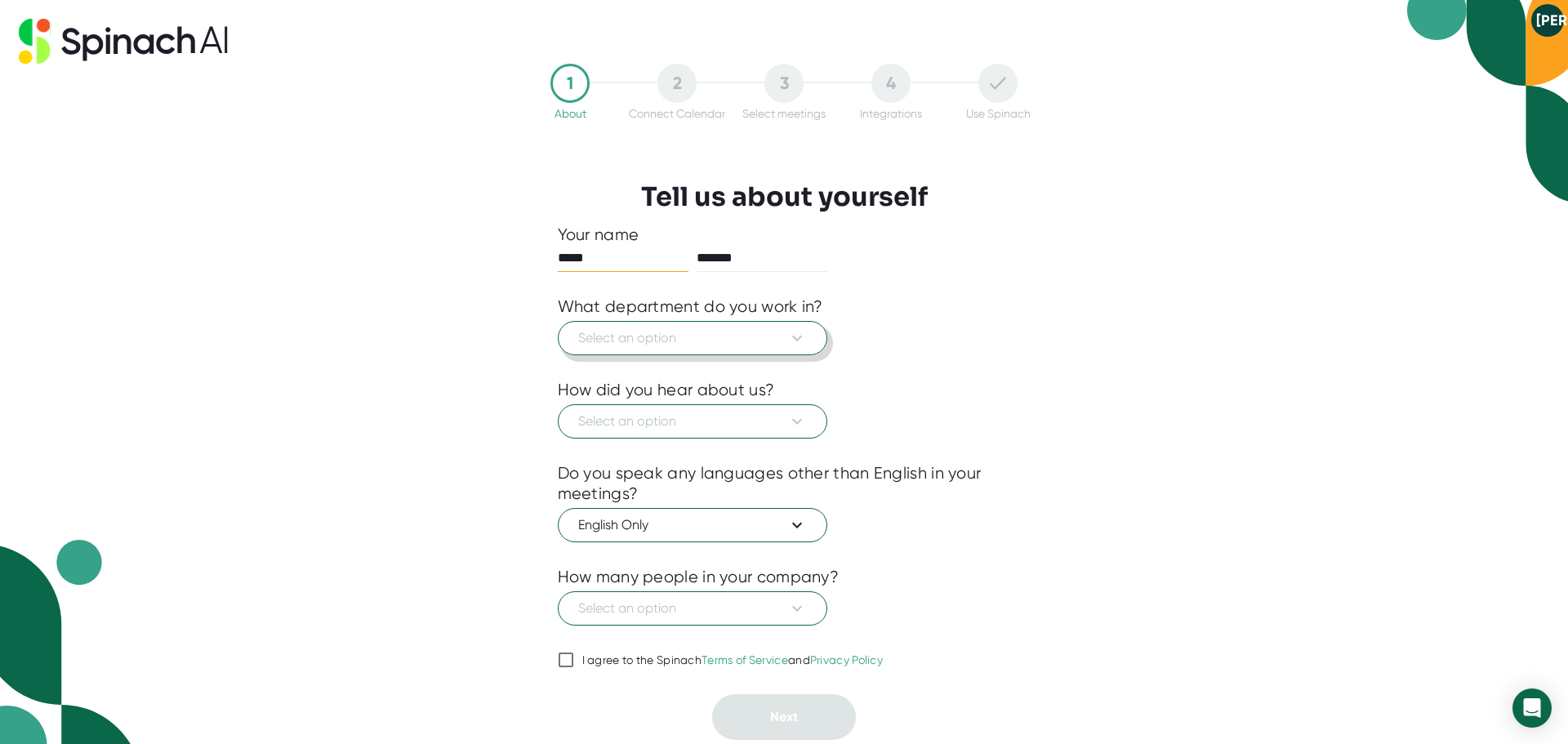
click at [785, 336] on span "Select an option" at bounding box center [693, 338] width 229 height 20
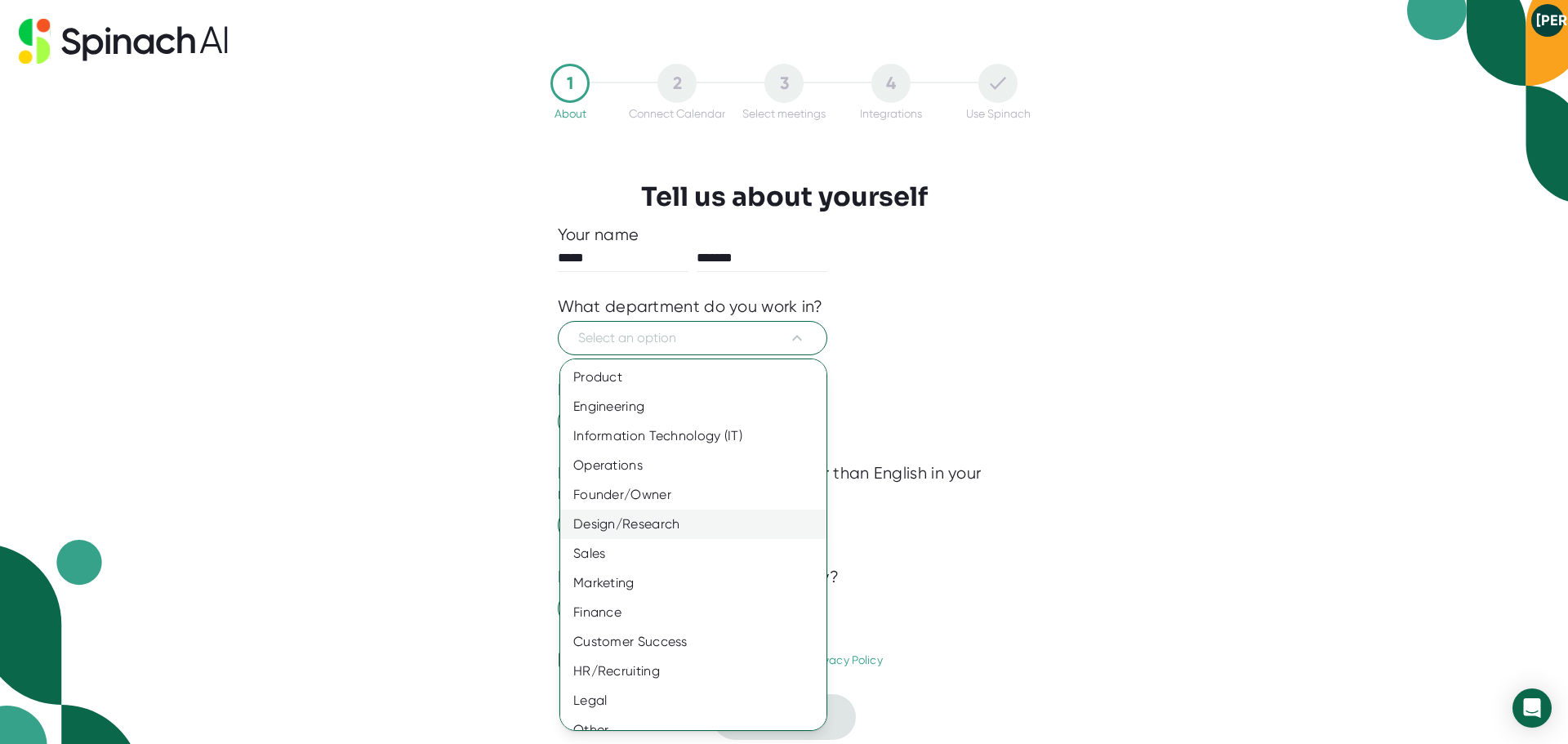
scroll to position [18, 0]
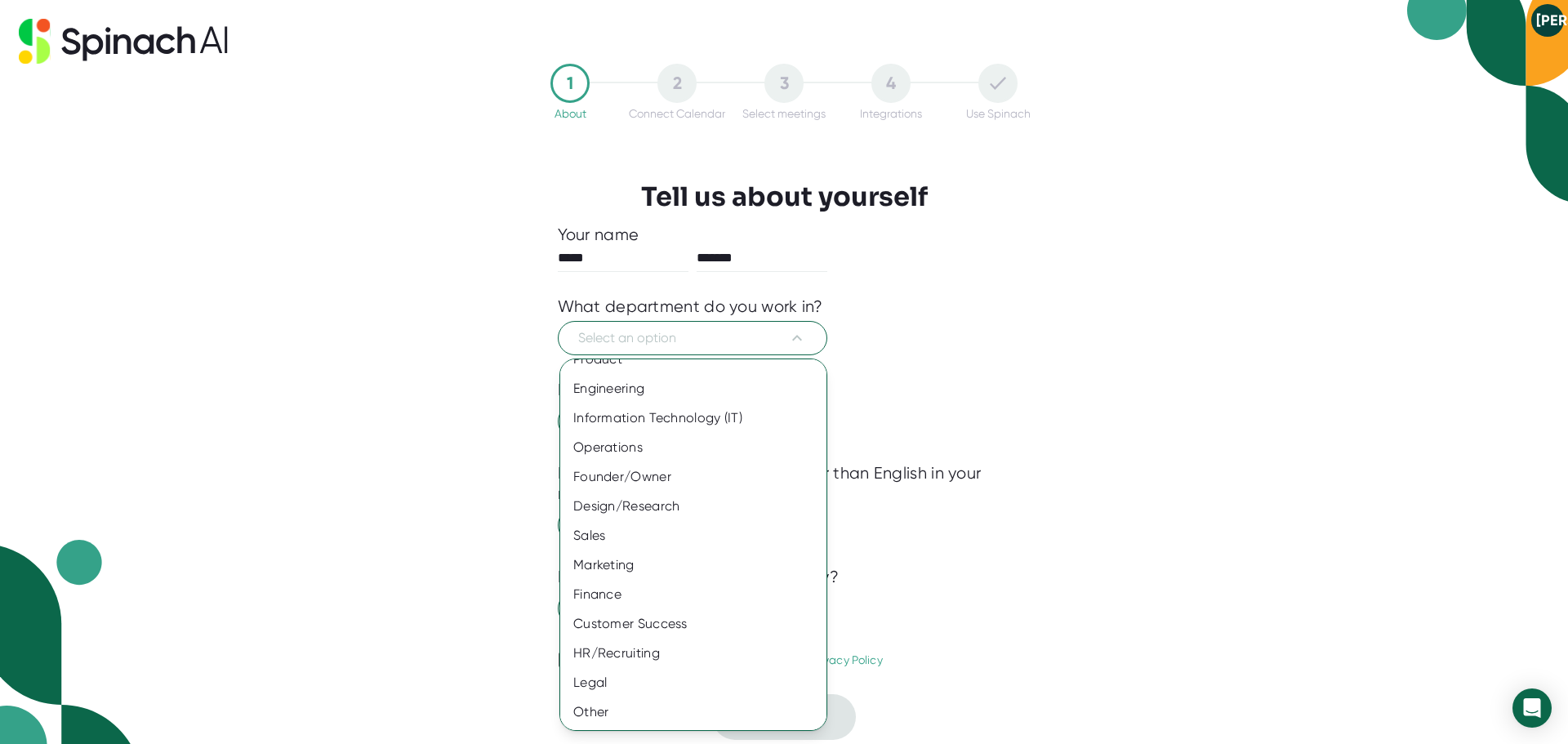
click at [1097, 331] on div at bounding box center [784, 372] width 1568 height 744
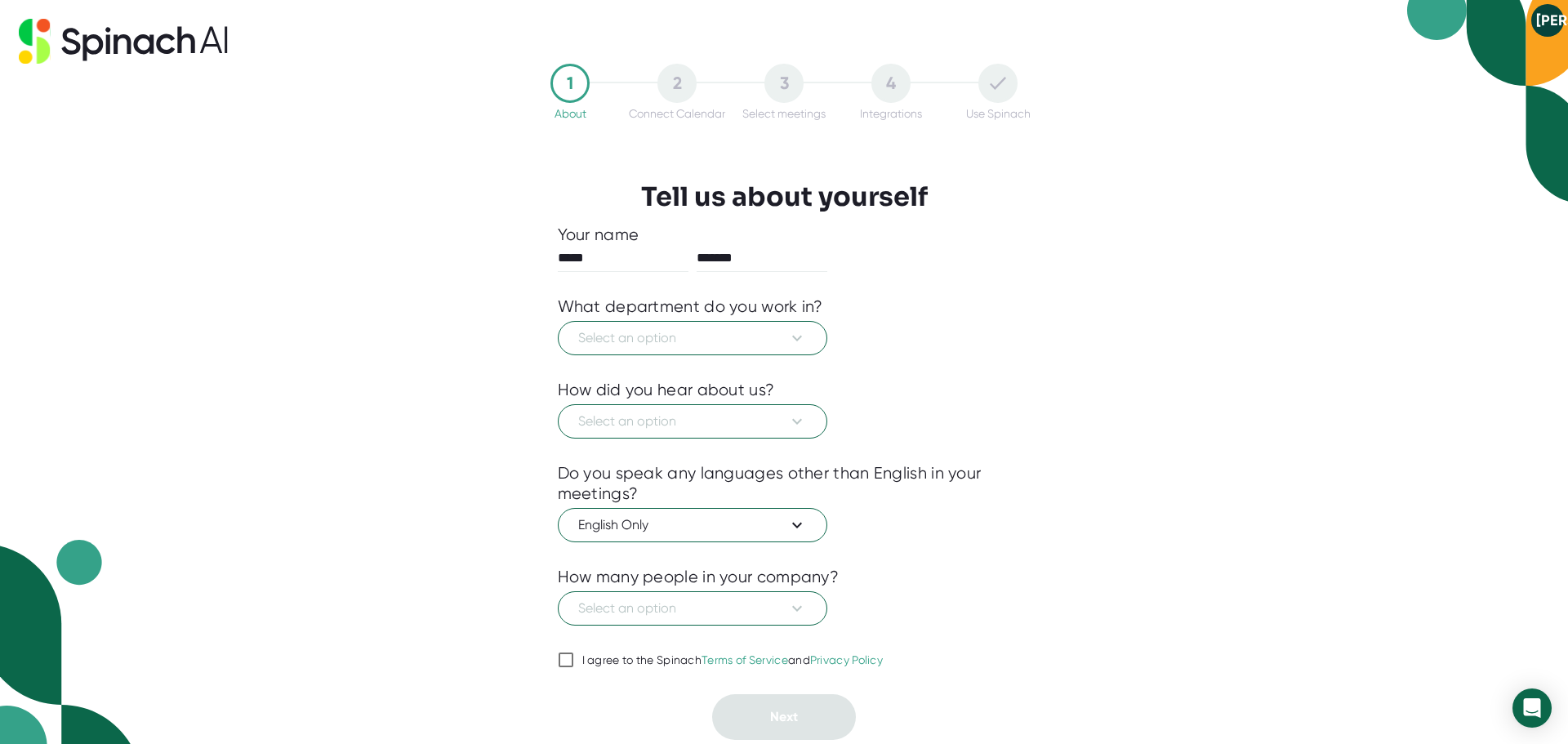
click at [561, 655] on input "I agree to the Spinach Terms of Service and Privacy Policy" at bounding box center [566, 659] width 17 height 20
checkbox input "true"
click at [789, 616] on icon at bounding box center [797, 608] width 20 height 20
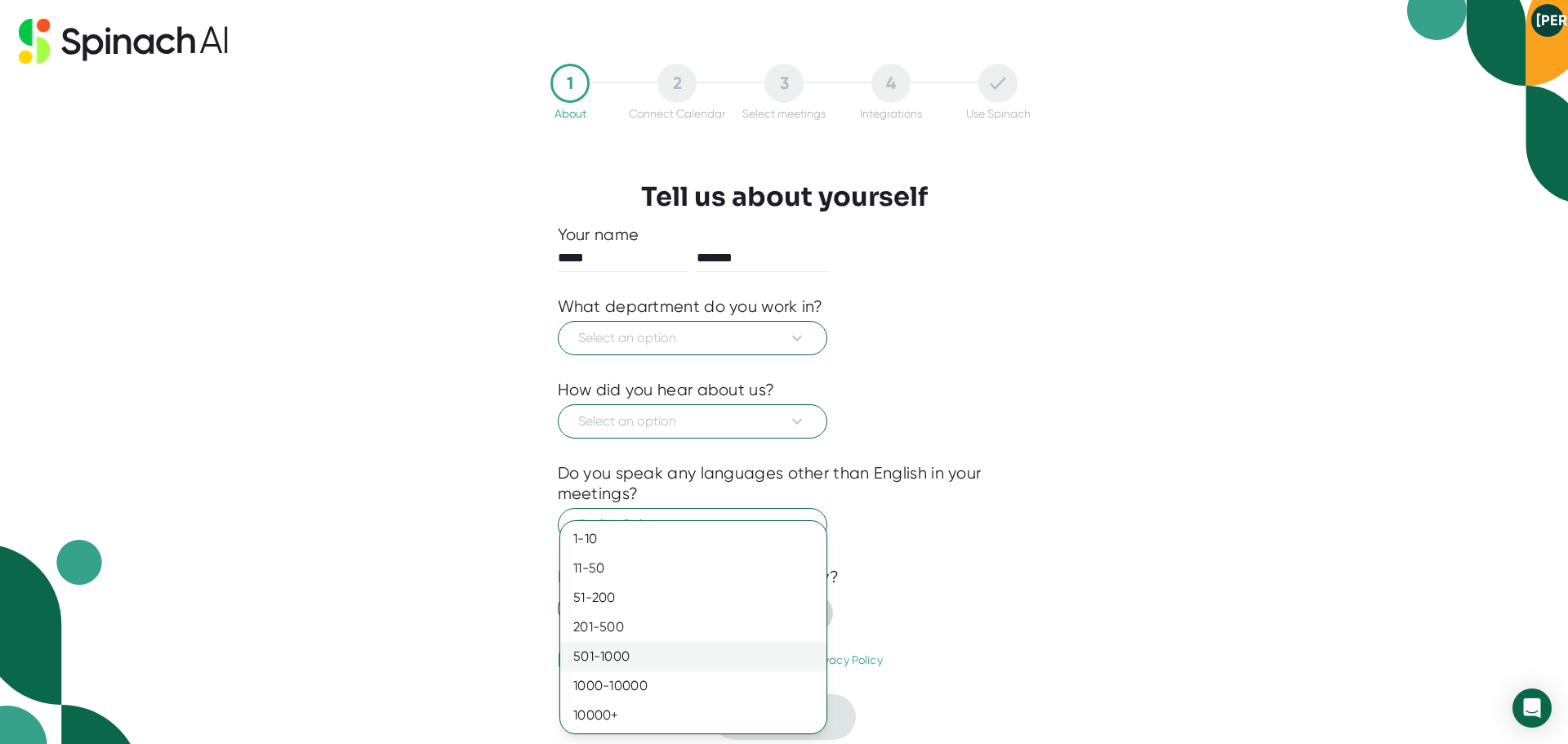
click at [688, 655] on div "501-1000" at bounding box center [693, 656] width 266 height 30
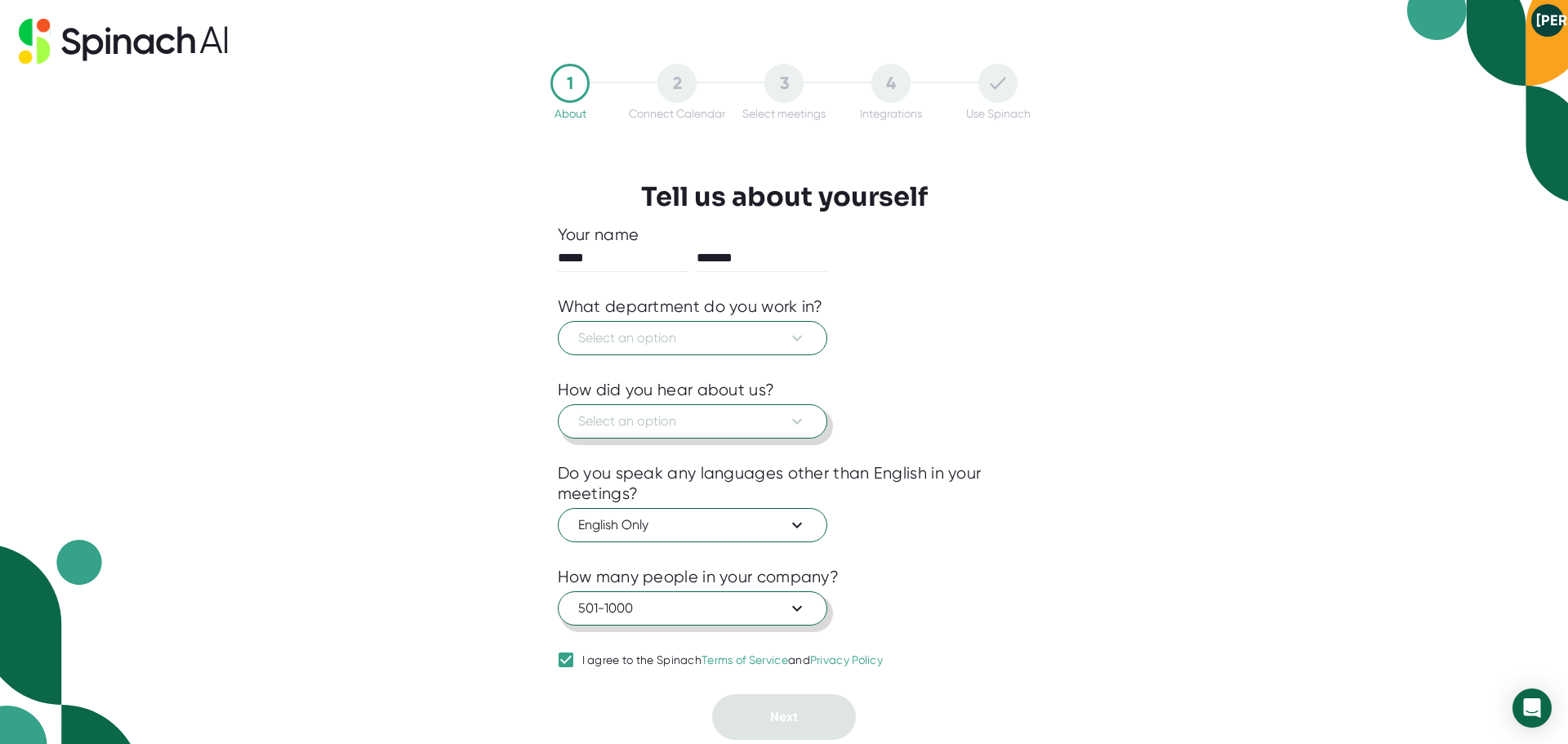
click at [733, 416] on span "Select an option" at bounding box center [693, 422] width 229 height 20
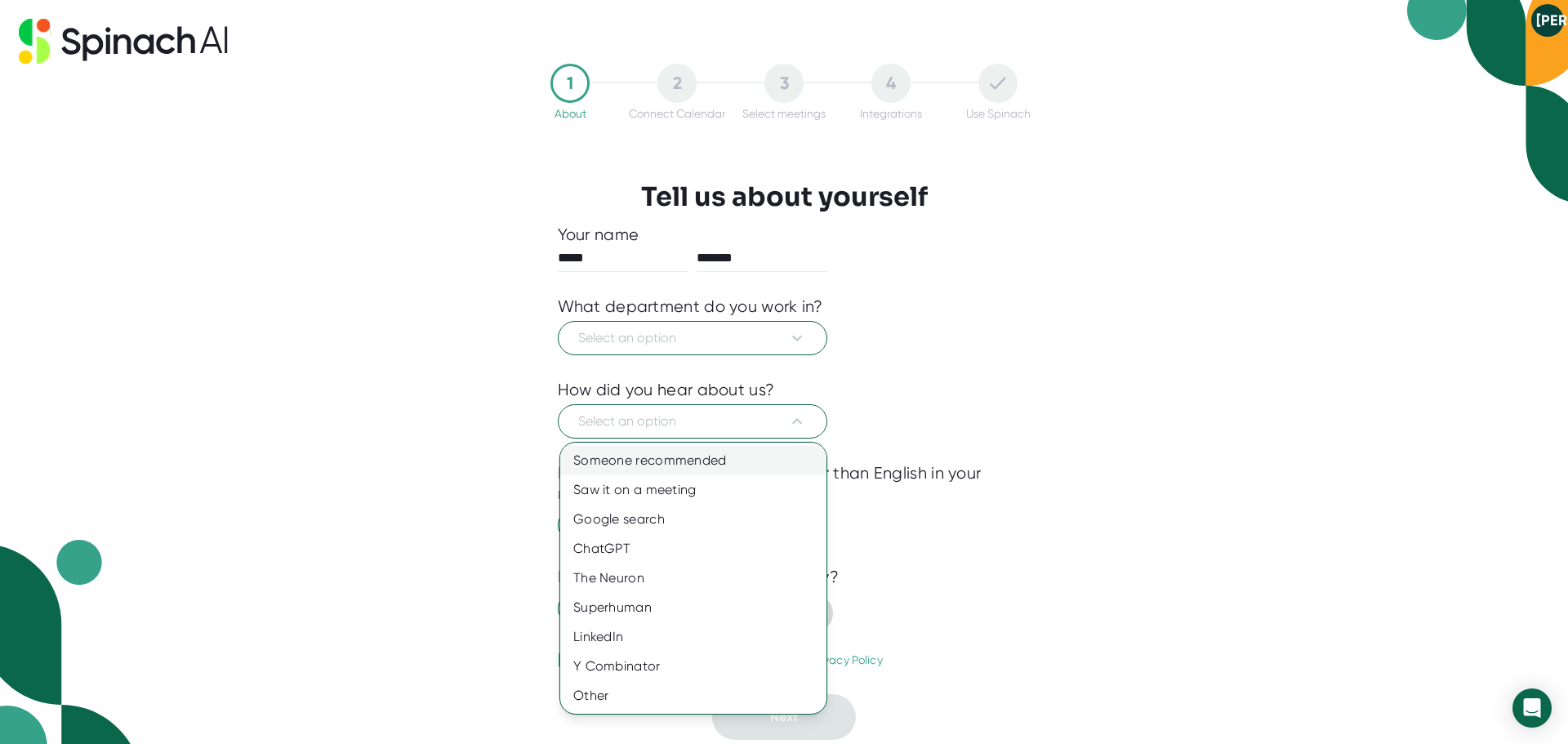
click at [688, 454] on div "Someone recommended" at bounding box center [693, 460] width 266 height 30
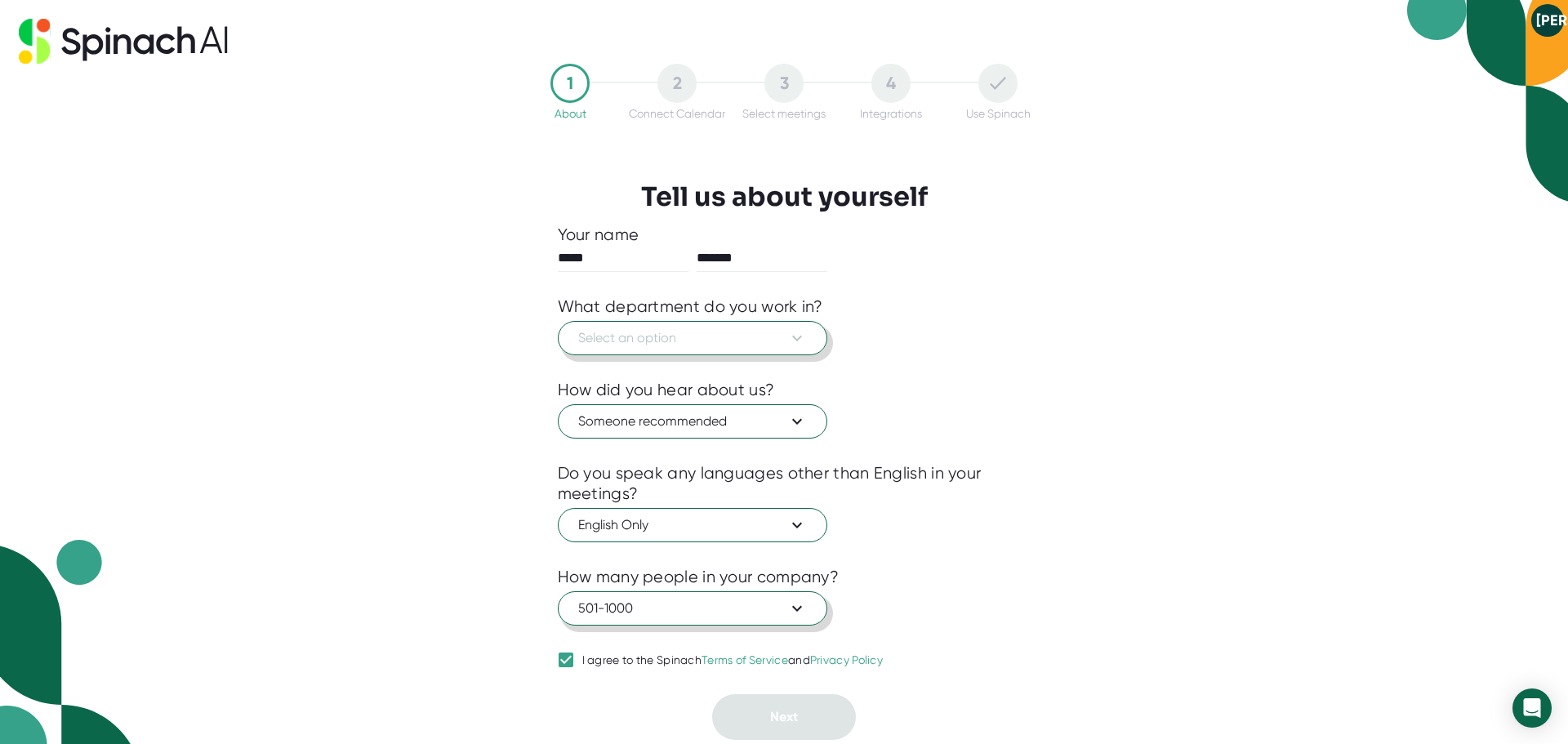
click at [692, 323] on button "Select an option" at bounding box center [692, 338] width 269 height 34
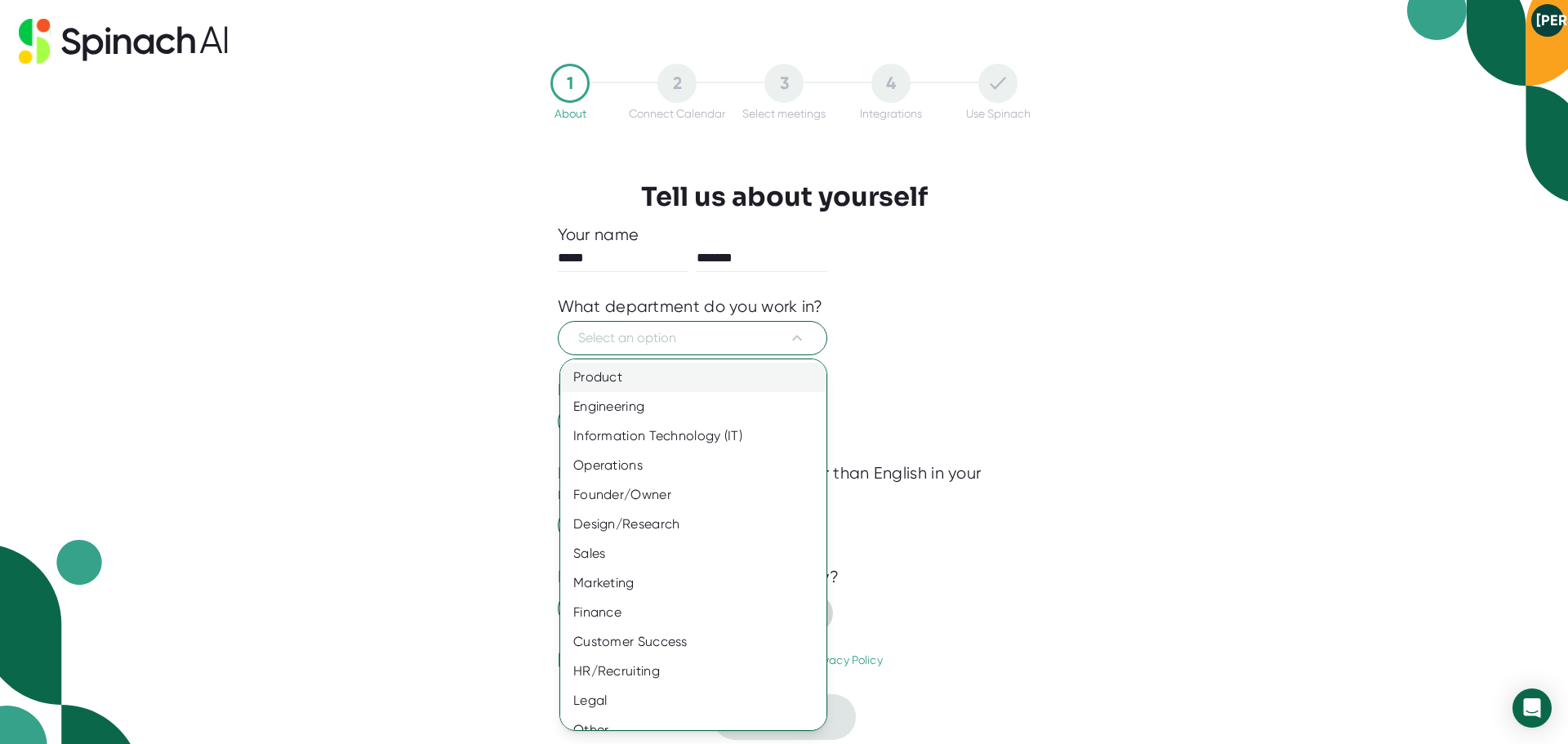
click at [658, 376] on div "Product" at bounding box center [699, 377] width 278 height 30
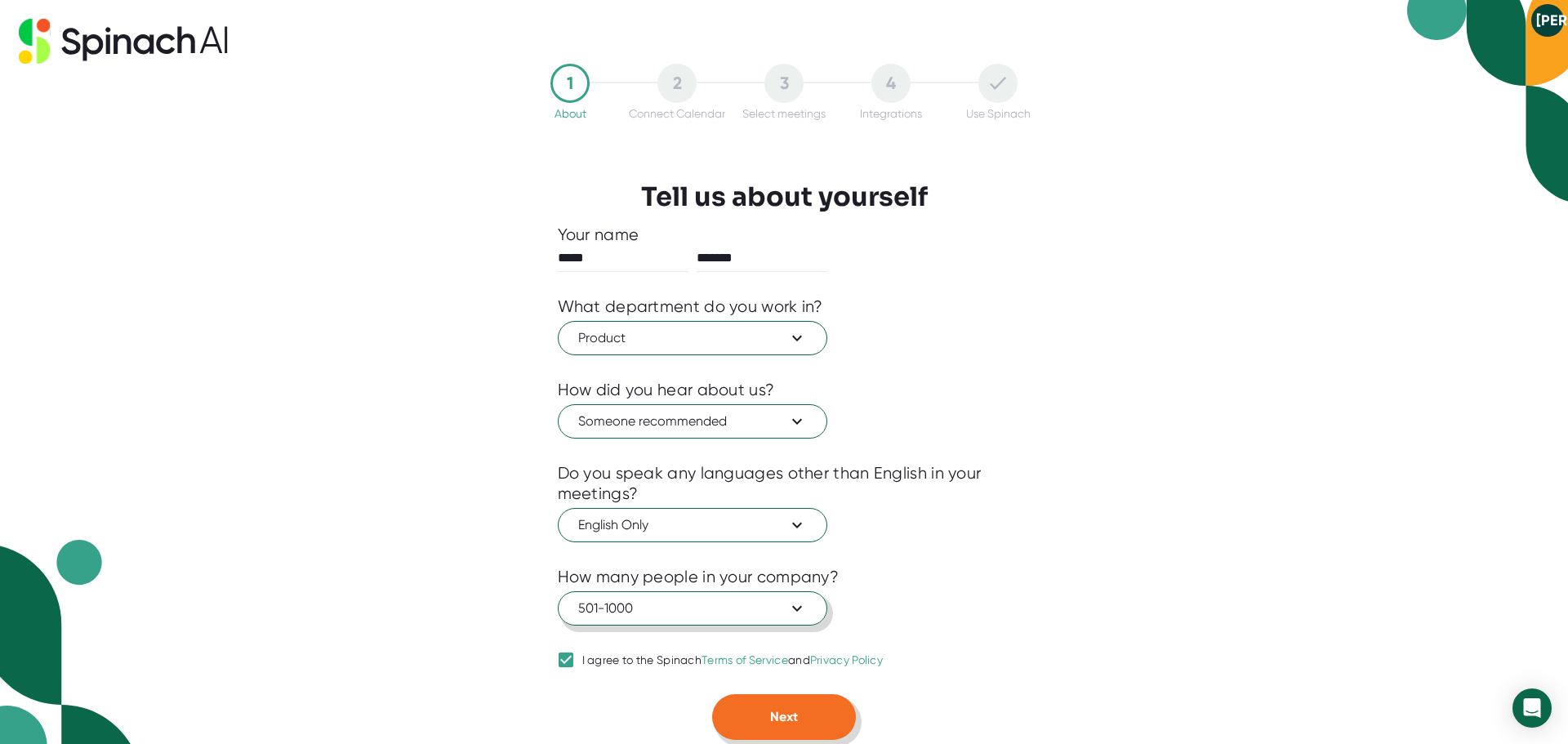
click at [788, 711] on span "Next" at bounding box center [784, 716] width 28 height 16
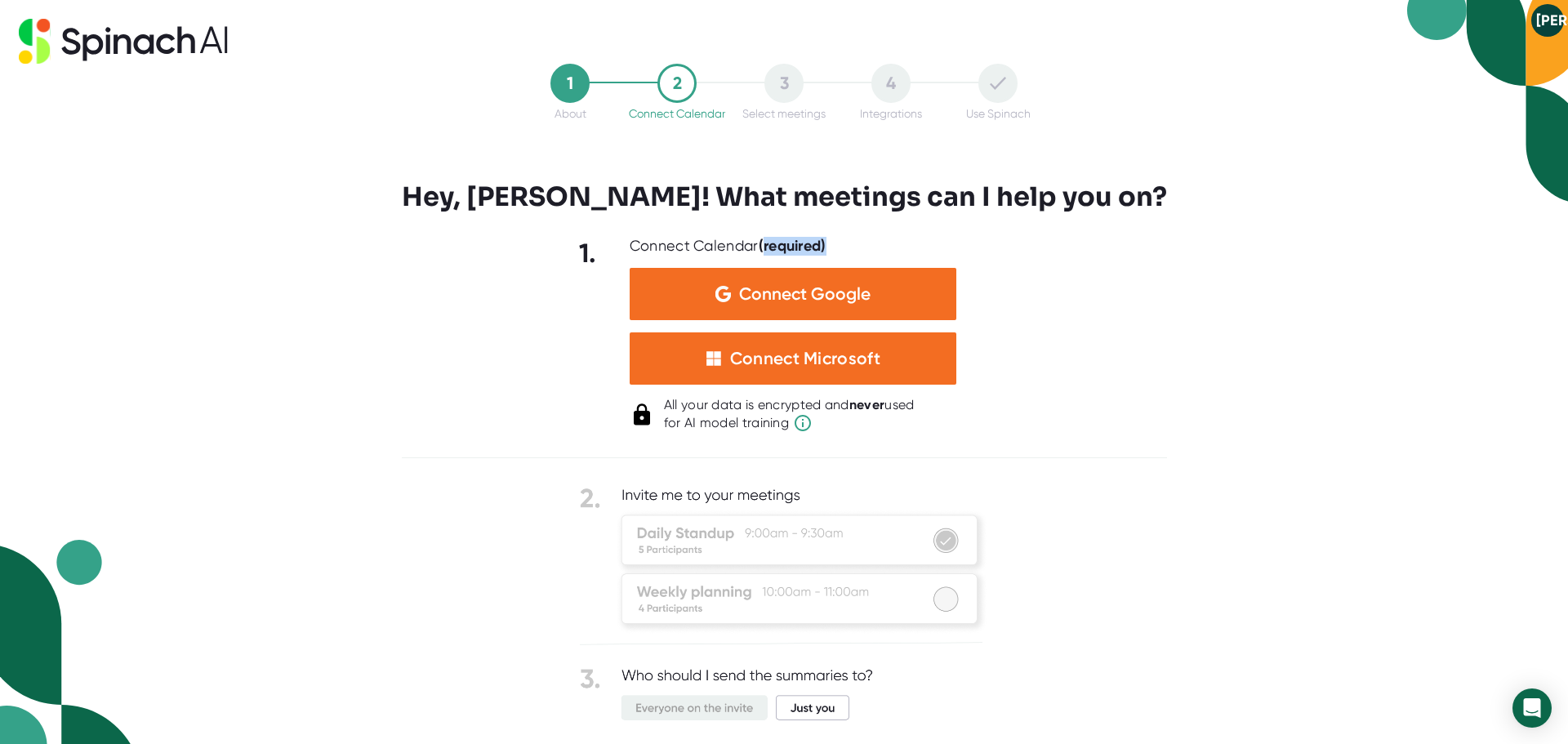
drag, startPoint x: 799, startPoint y: 248, endPoint x: 851, endPoint y: 242, distance: 52.3
click at [851, 242] on div "Connect Calendar (required)" at bounding box center [792, 245] width 326 height 19
click at [572, 87] on div "1" at bounding box center [570, 84] width 39 height 39
click at [662, 72] on div "2" at bounding box center [677, 84] width 39 height 39
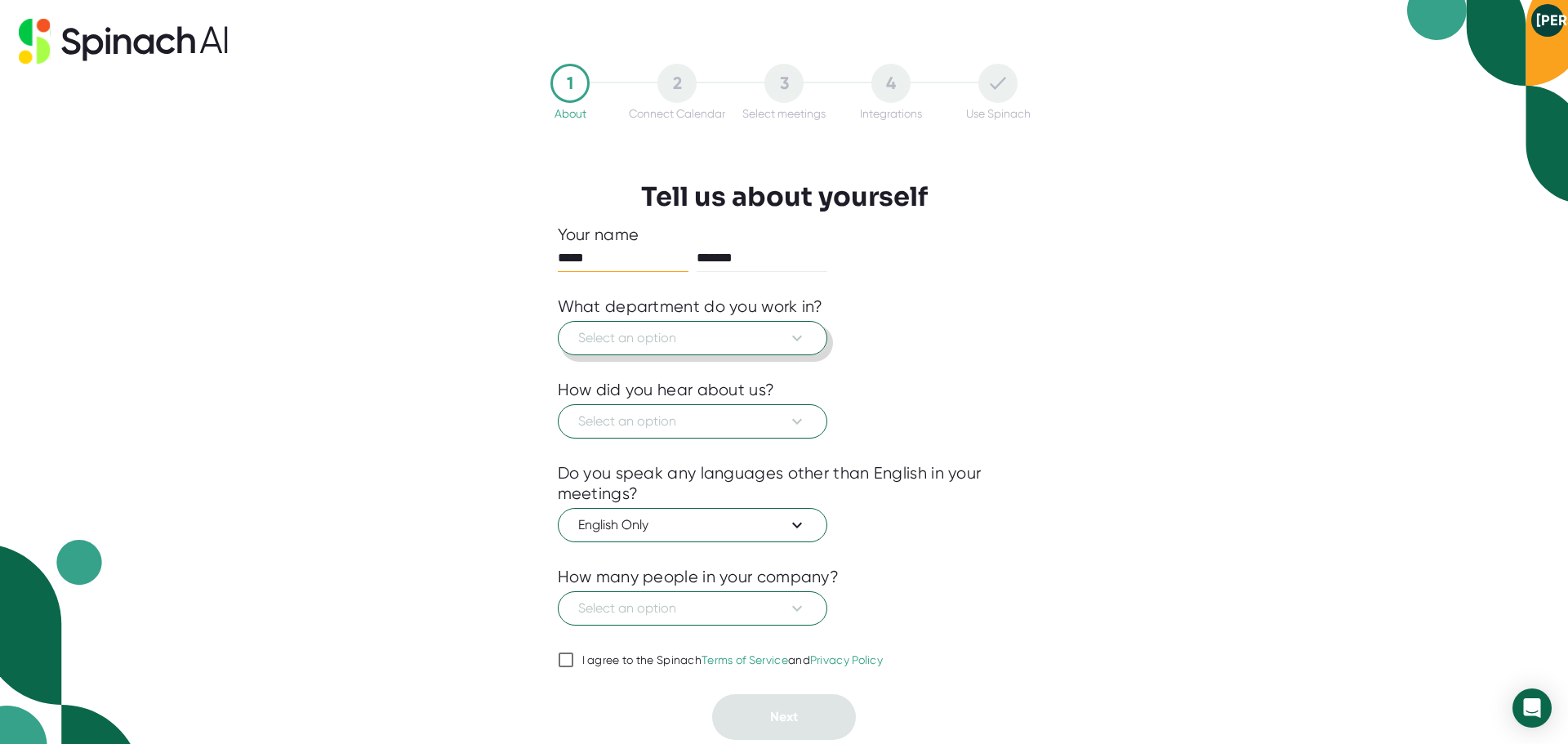
click at [779, 327] on button "Select an option" at bounding box center [692, 338] width 269 height 34
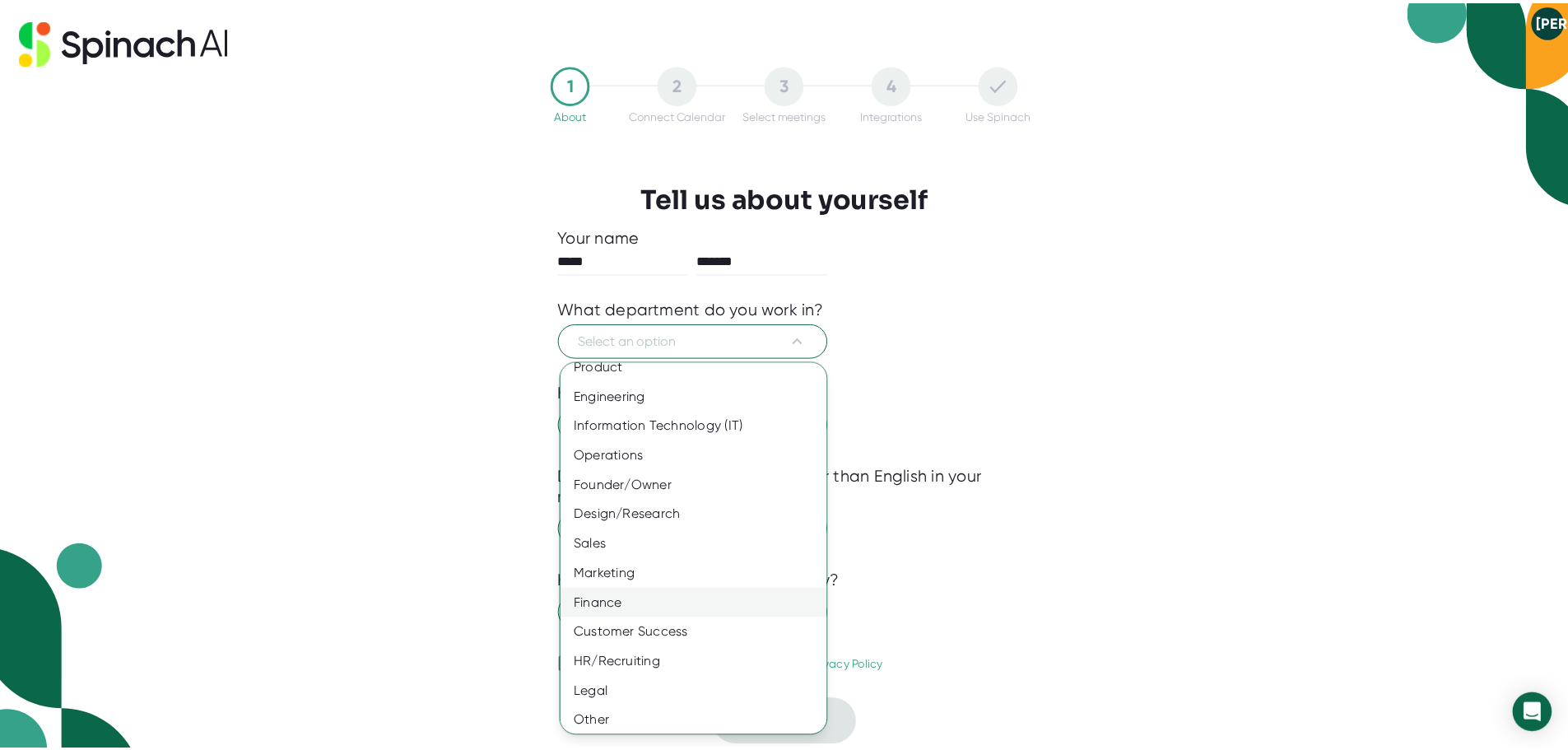
scroll to position [18, 0]
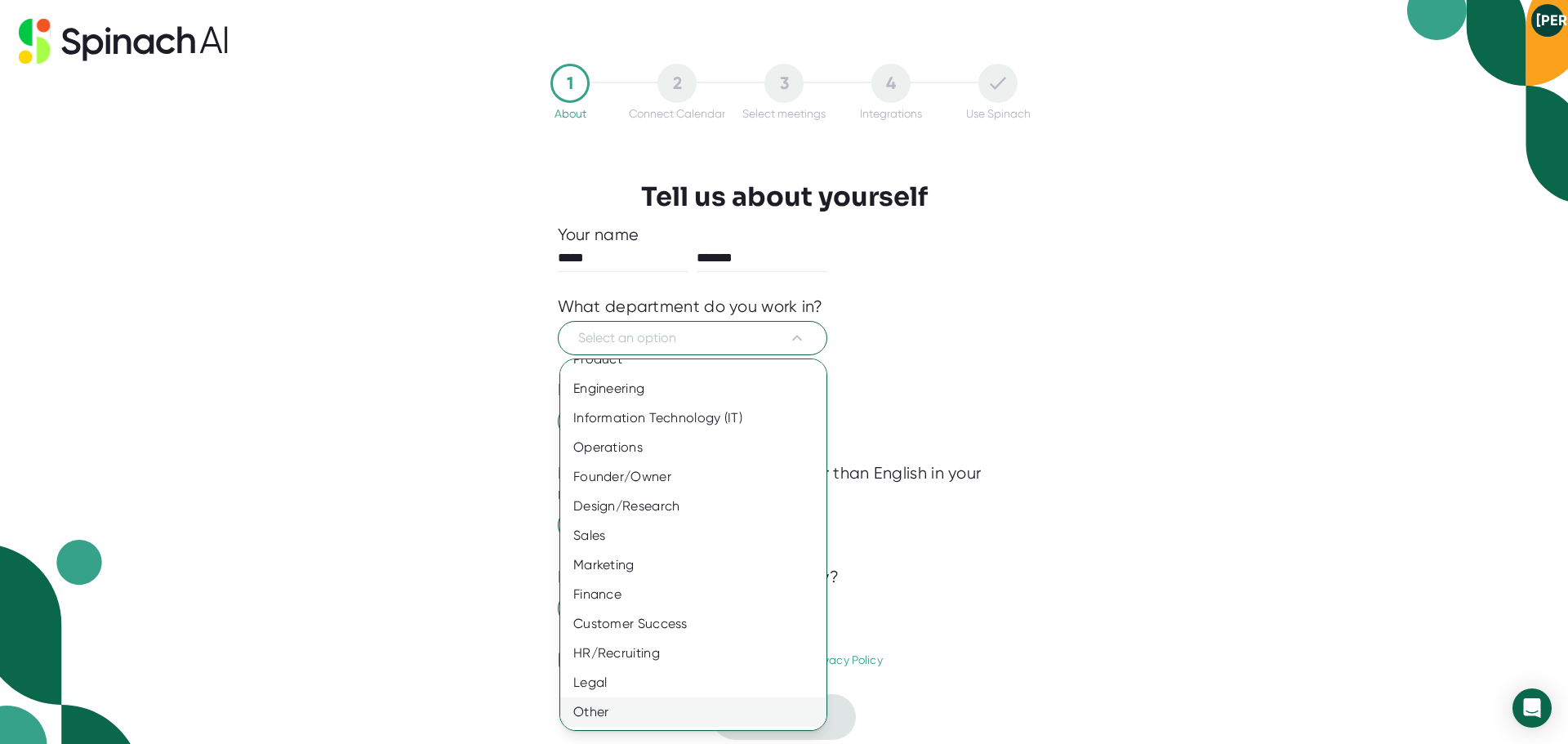
click at [664, 707] on div "Other" at bounding box center [699, 711] width 278 height 30
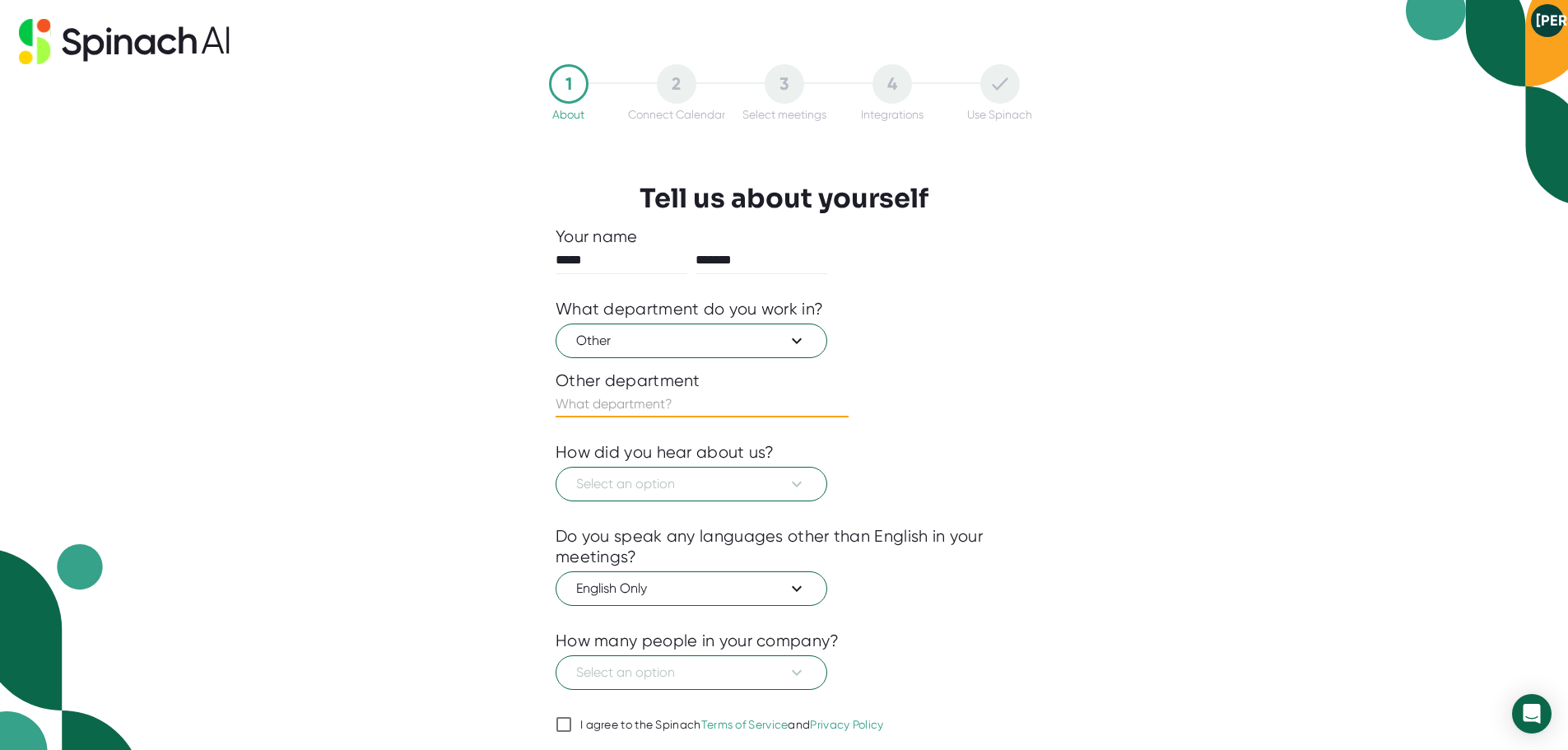
click at [708, 394] on input "text" at bounding box center [702, 403] width 293 height 27
type input "Learning & Content"
click at [743, 479] on span "Select an option" at bounding box center [692, 484] width 231 height 20
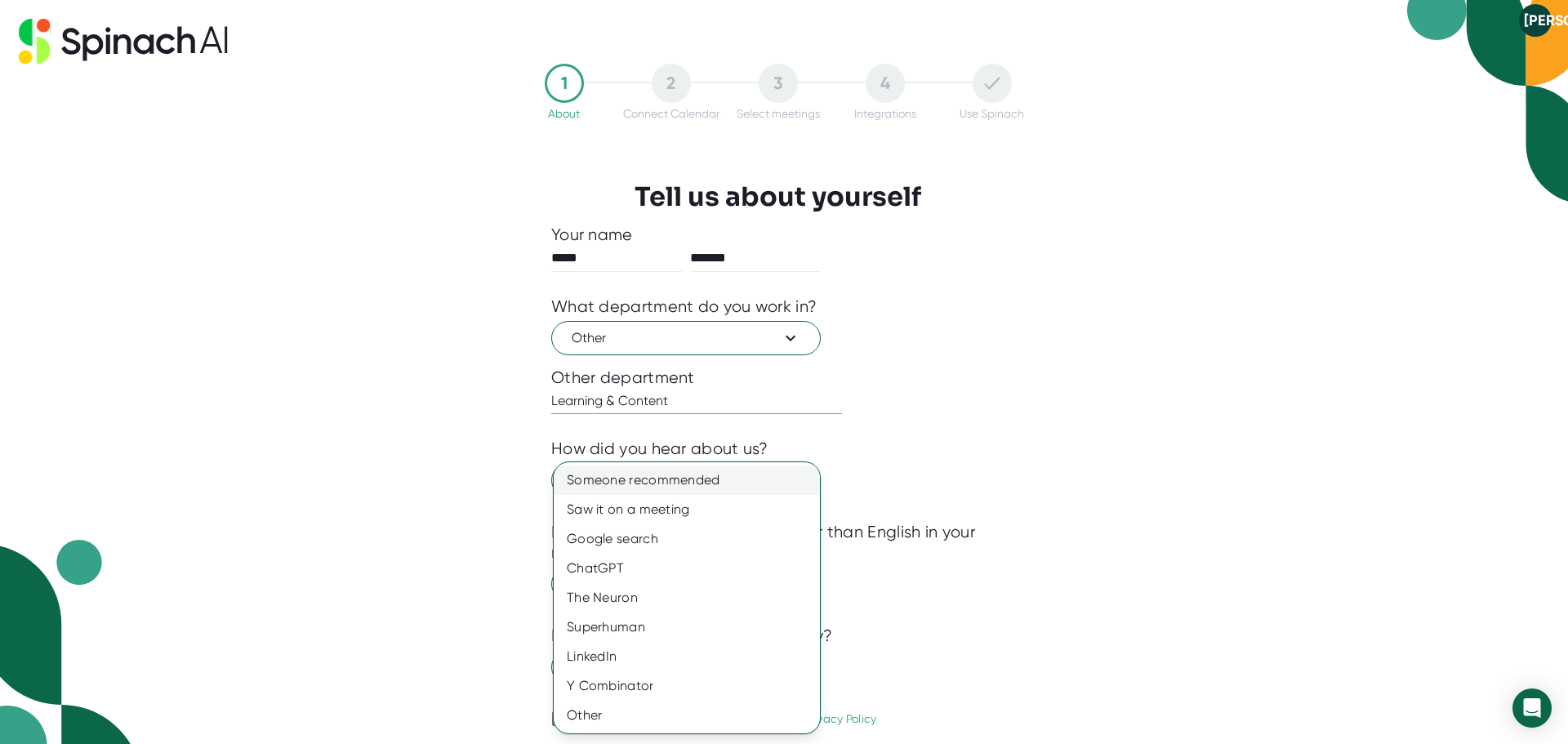
click at [715, 477] on div "Someone recommended" at bounding box center [687, 480] width 266 height 30
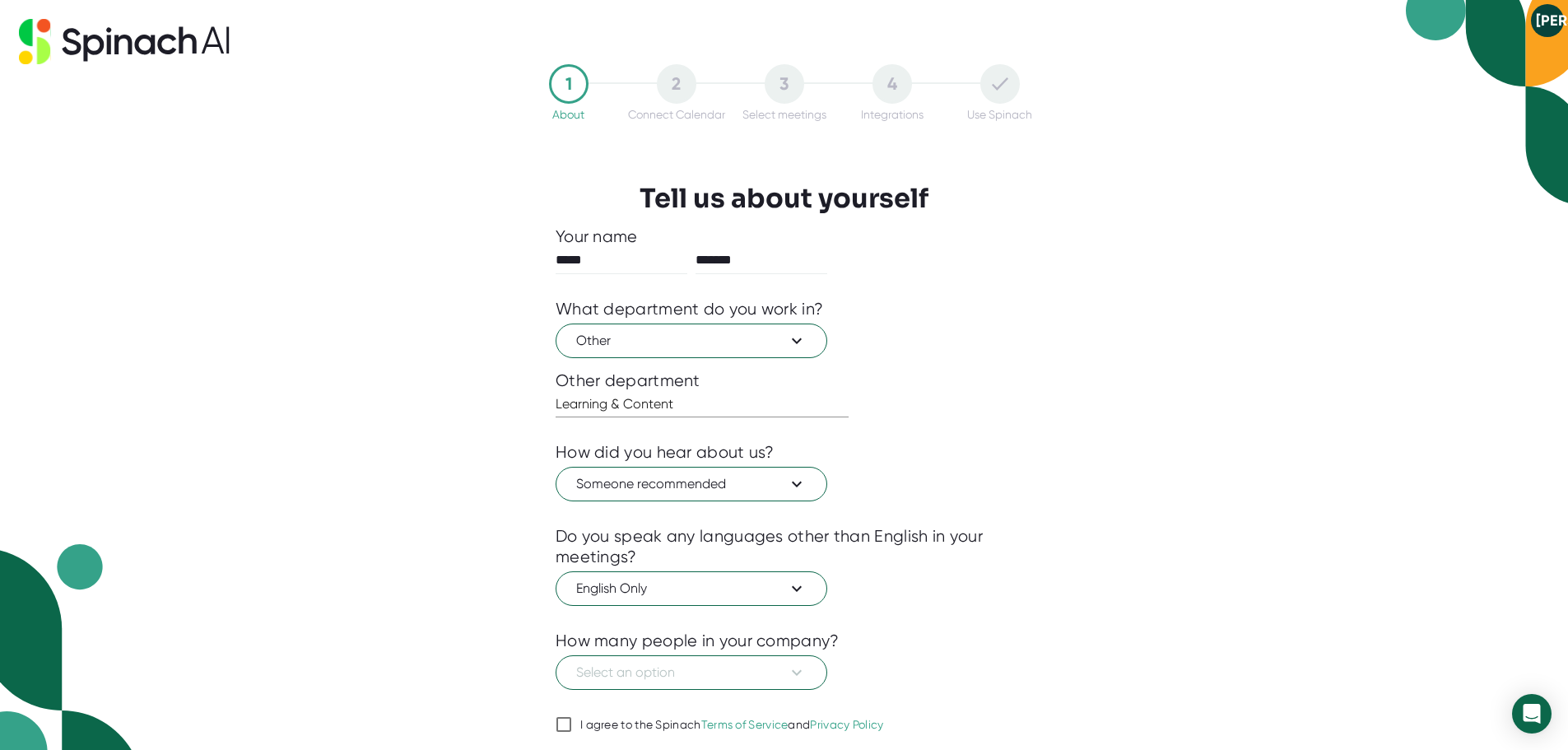
click at [1033, 441] on div "Someone recommended Saw it on a meeting Google search ChatGPT The Neuron Superh…" at bounding box center [784, 375] width 1568 height 750
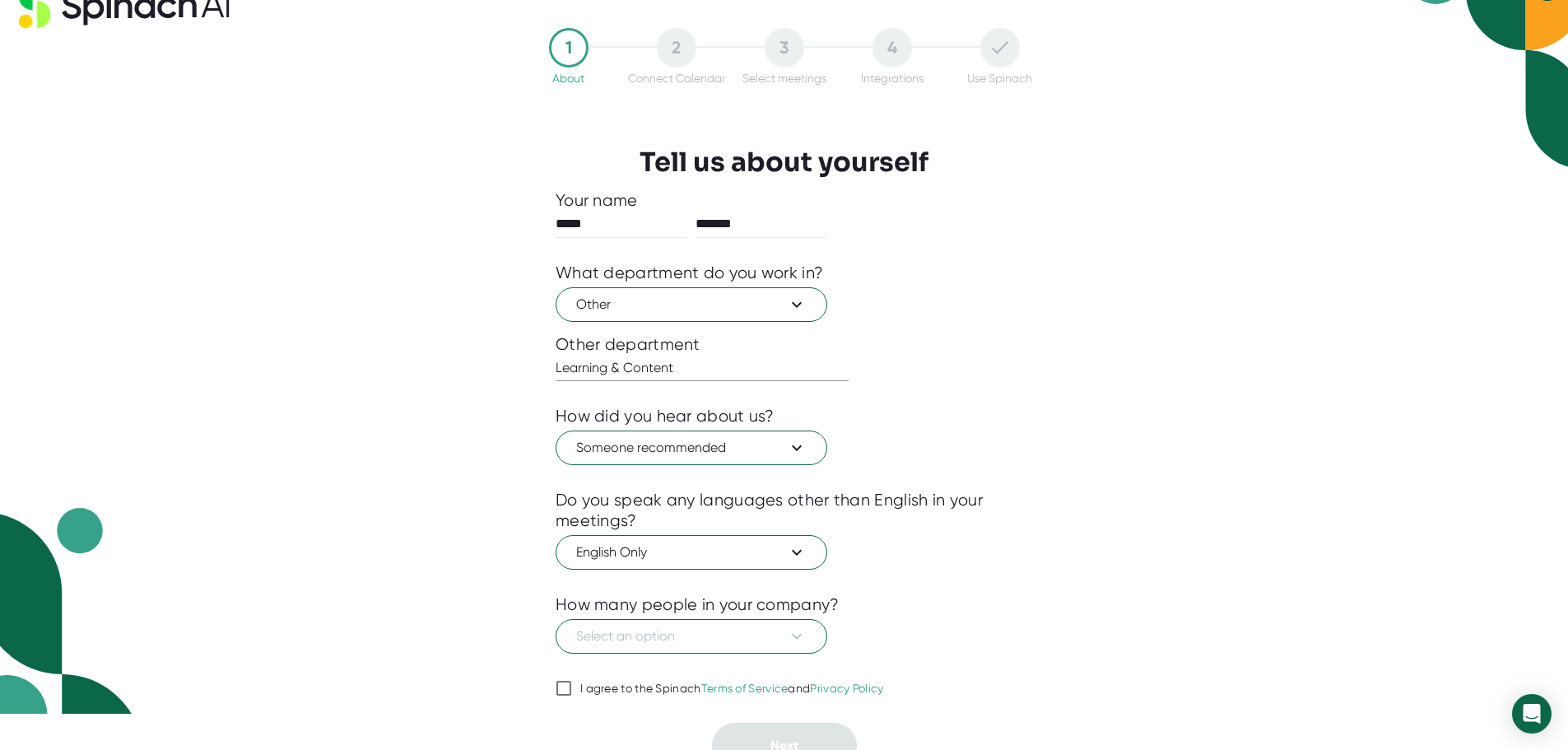
scroll to position [56, 0]
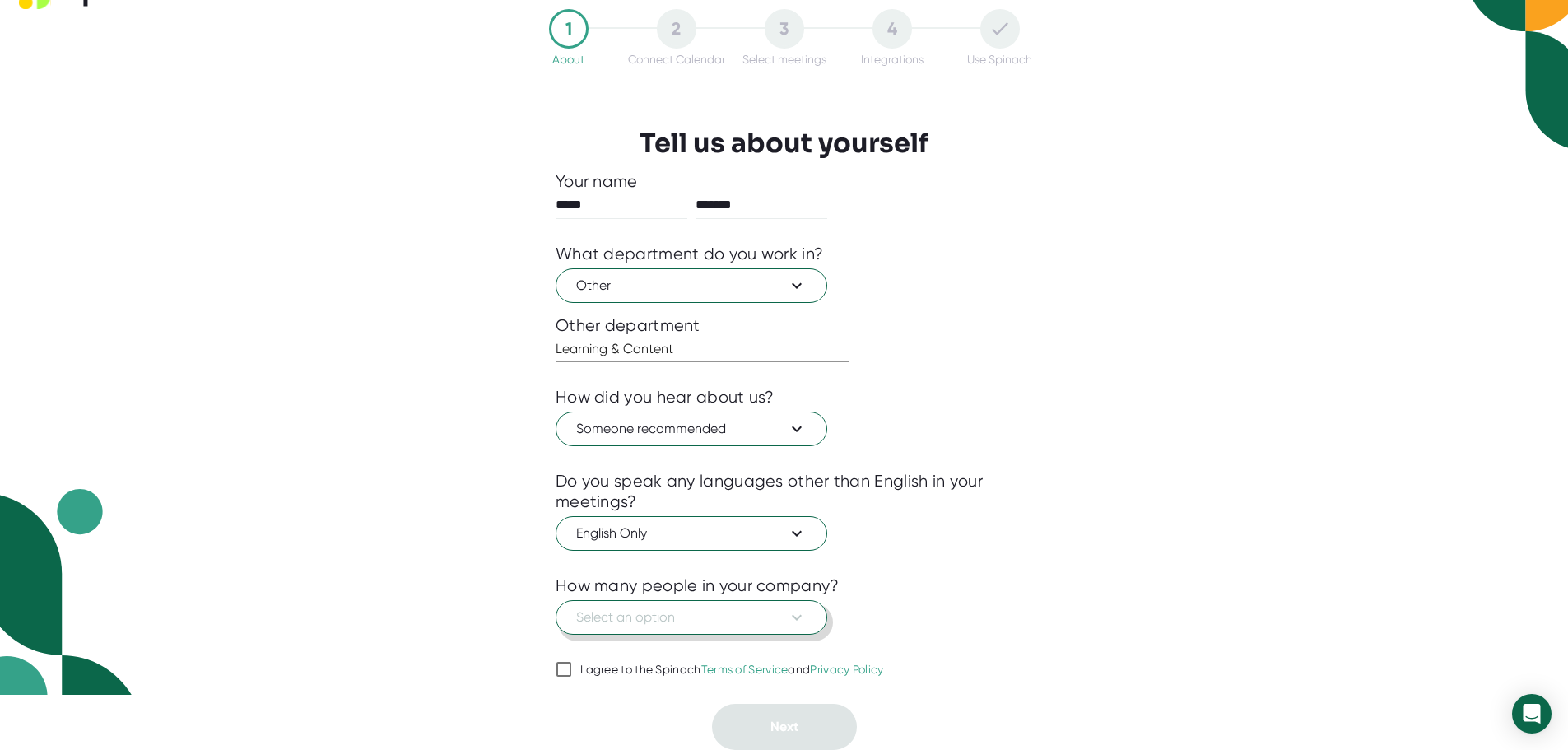
click at [739, 617] on span "Select an option" at bounding box center [692, 617] width 231 height 20
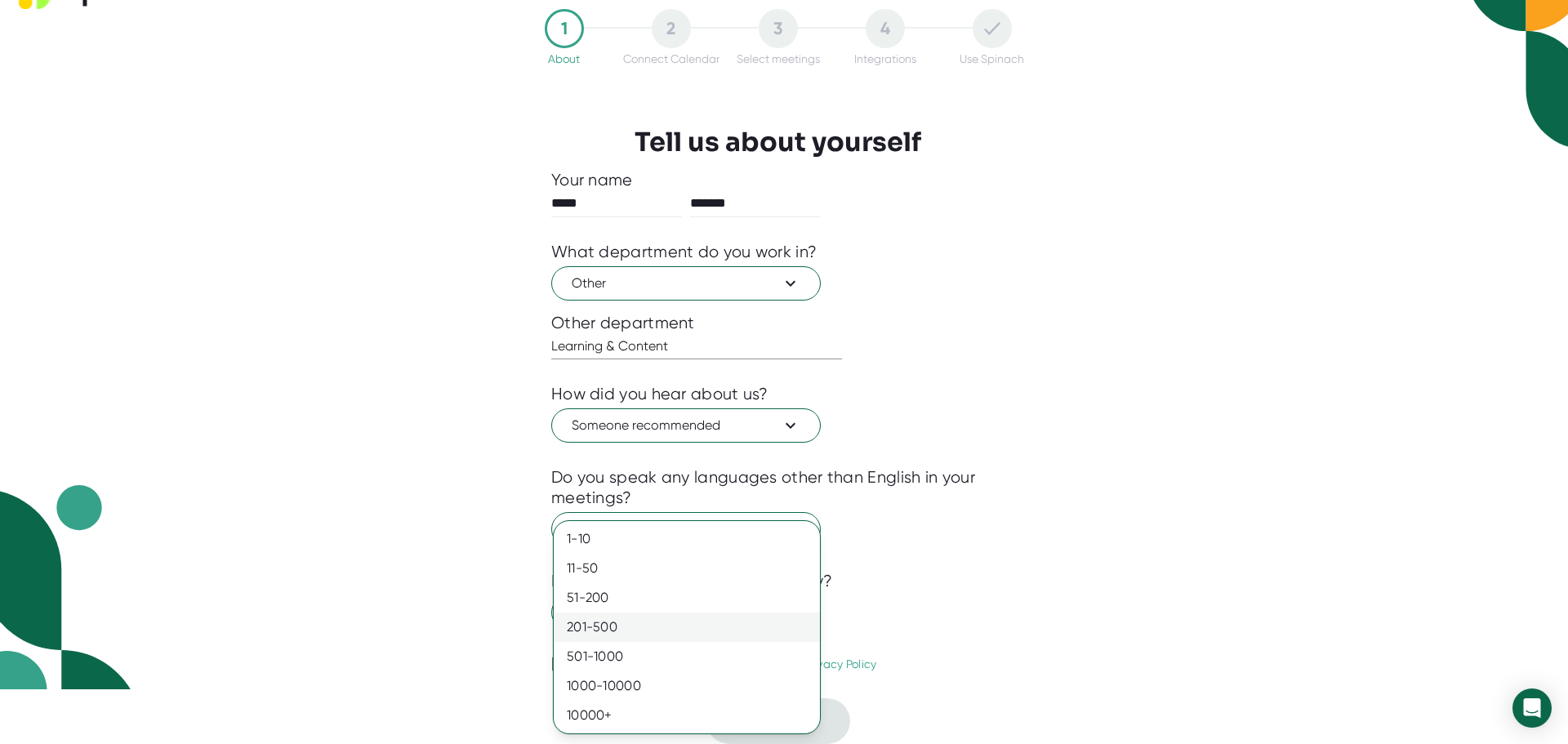
click at [637, 626] on div "201-500" at bounding box center [687, 627] width 266 height 30
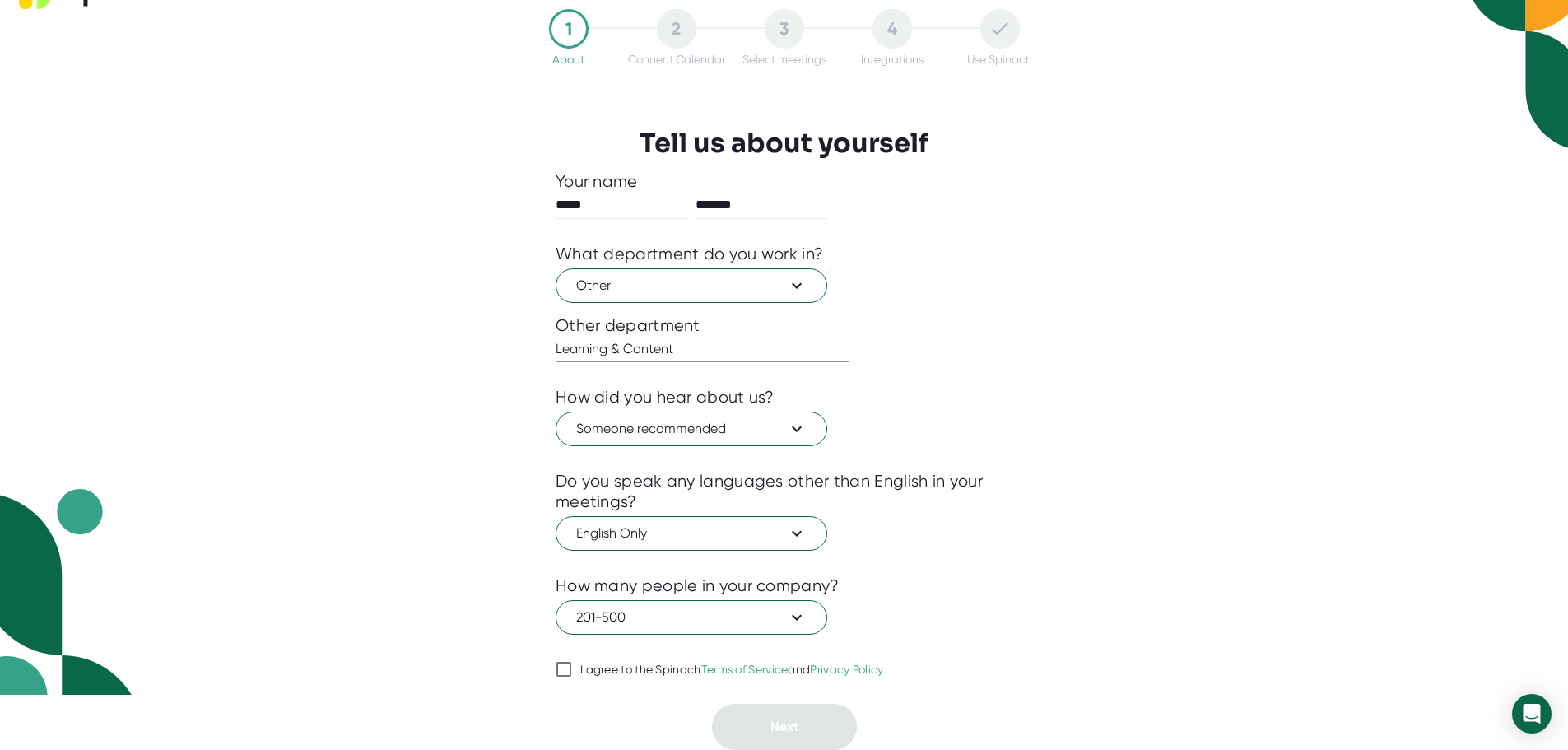
click at [555, 670] on input "I agree to the Spinach Terms of Service and Privacy Policy" at bounding box center [563, 670] width 17 height 20
checkbox input "true"
click at [775, 713] on button "Next" at bounding box center [785, 726] width 145 height 46
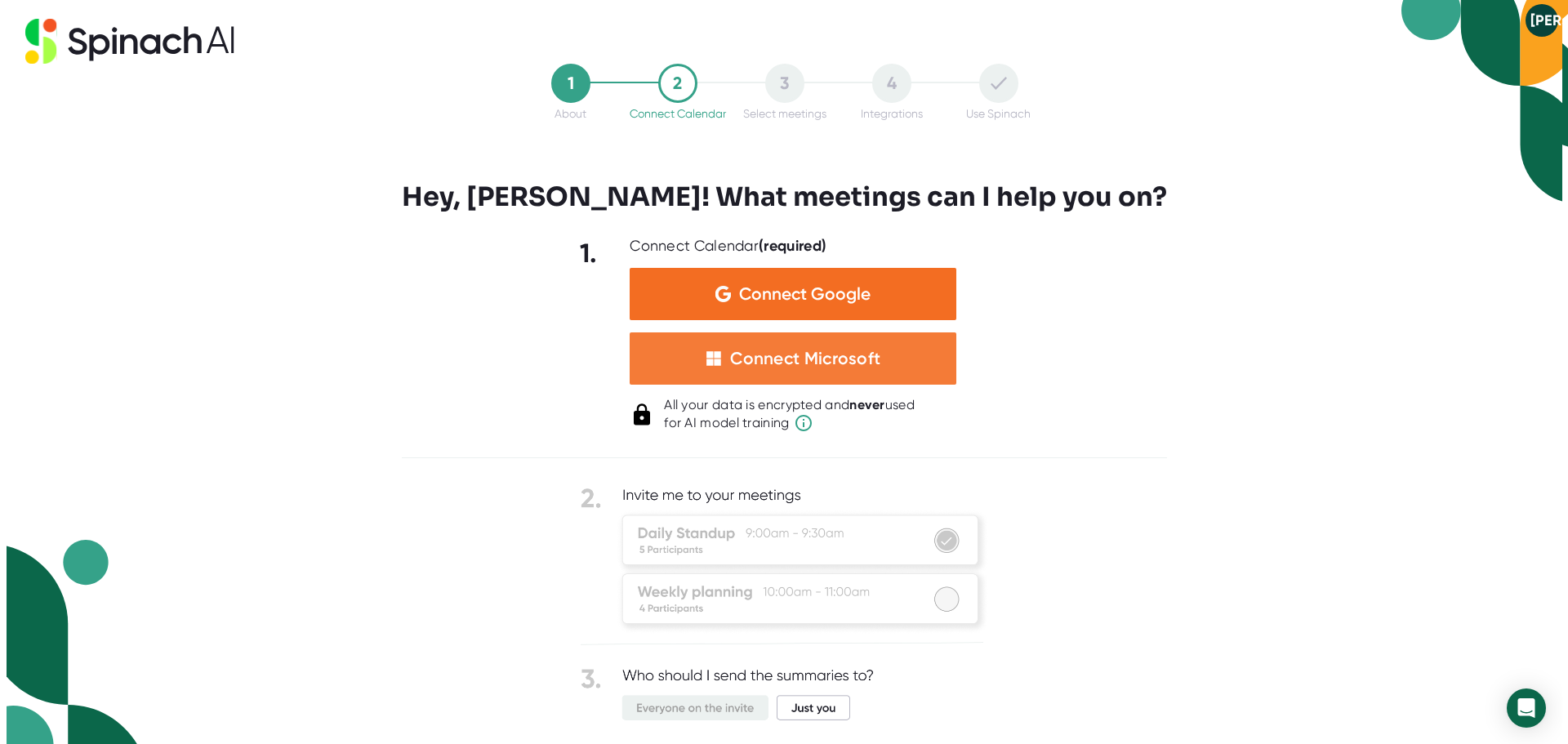
scroll to position [0, 0]
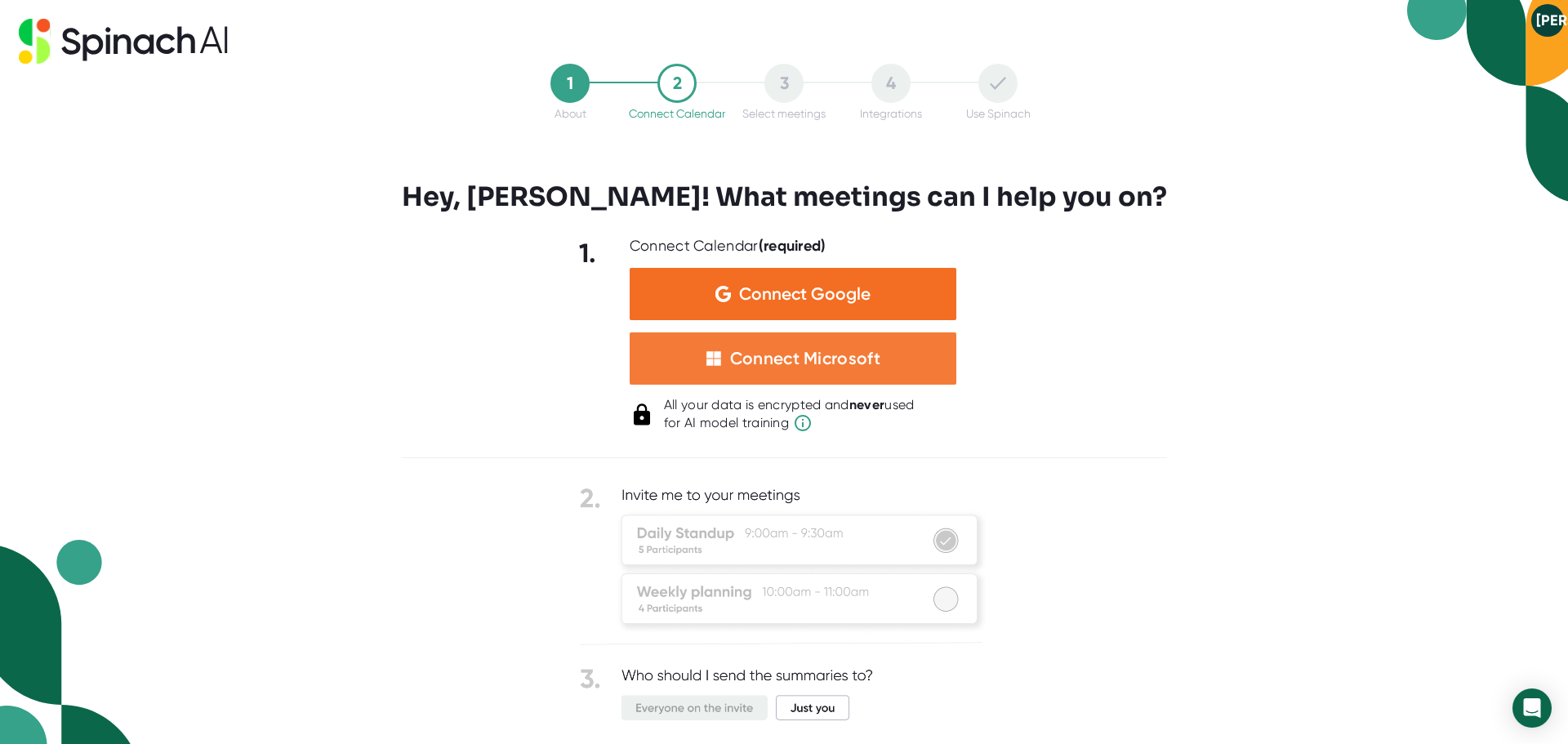
click at [886, 355] on div "Connect Microsoft" at bounding box center [792, 358] width 326 height 52
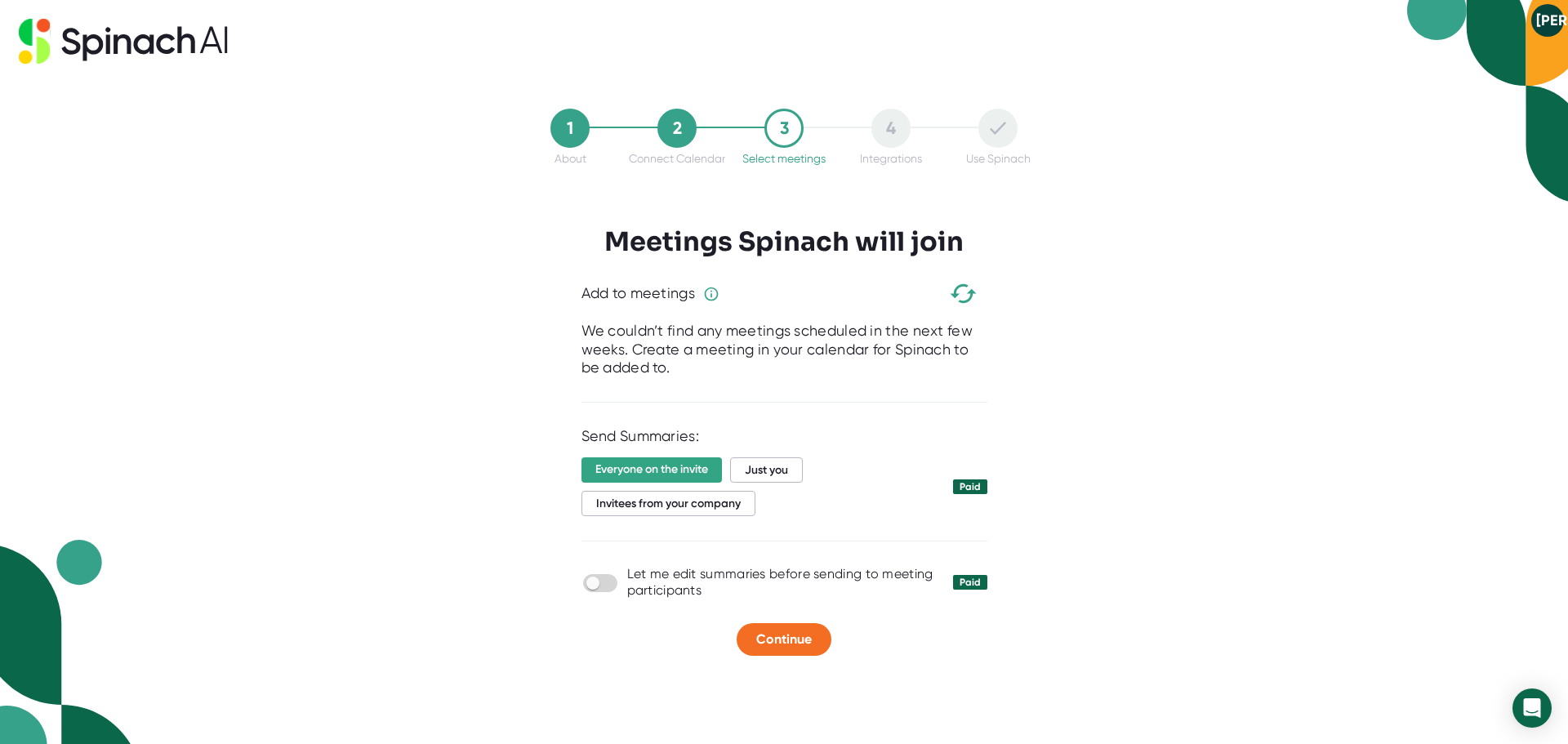
click at [778, 126] on div "3" at bounding box center [784, 128] width 39 height 39
click at [680, 132] on div "2" at bounding box center [677, 128] width 39 height 39
click at [827, 270] on div "Add to meetings" at bounding box center [784, 293] width 406 height 48
click at [767, 467] on span "Just you" at bounding box center [767, 470] width 73 height 26
click at [670, 131] on div "2" at bounding box center [677, 128] width 39 height 39
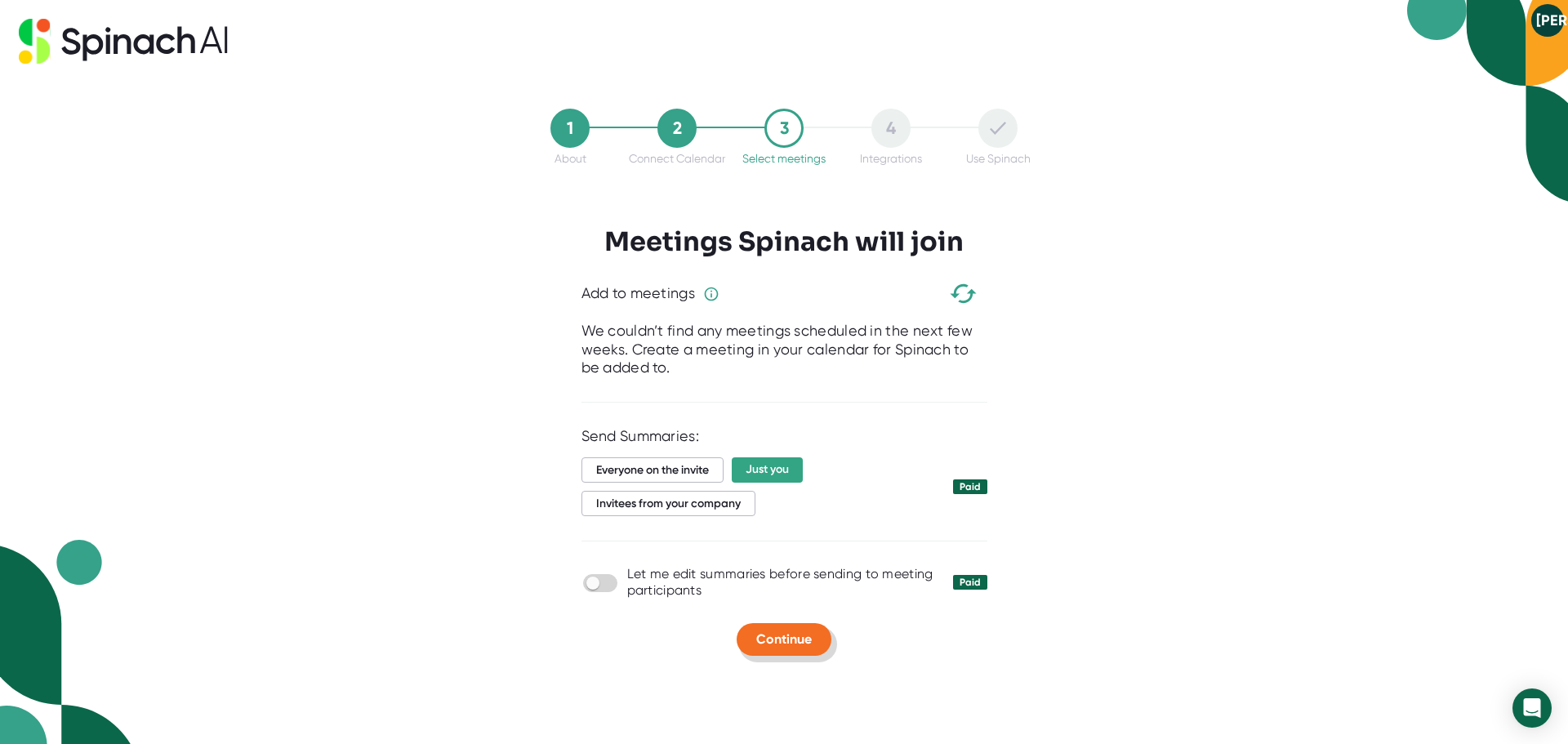
click at [784, 635] on span "Continue" at bounding box center [784, 639] width 55 height 16
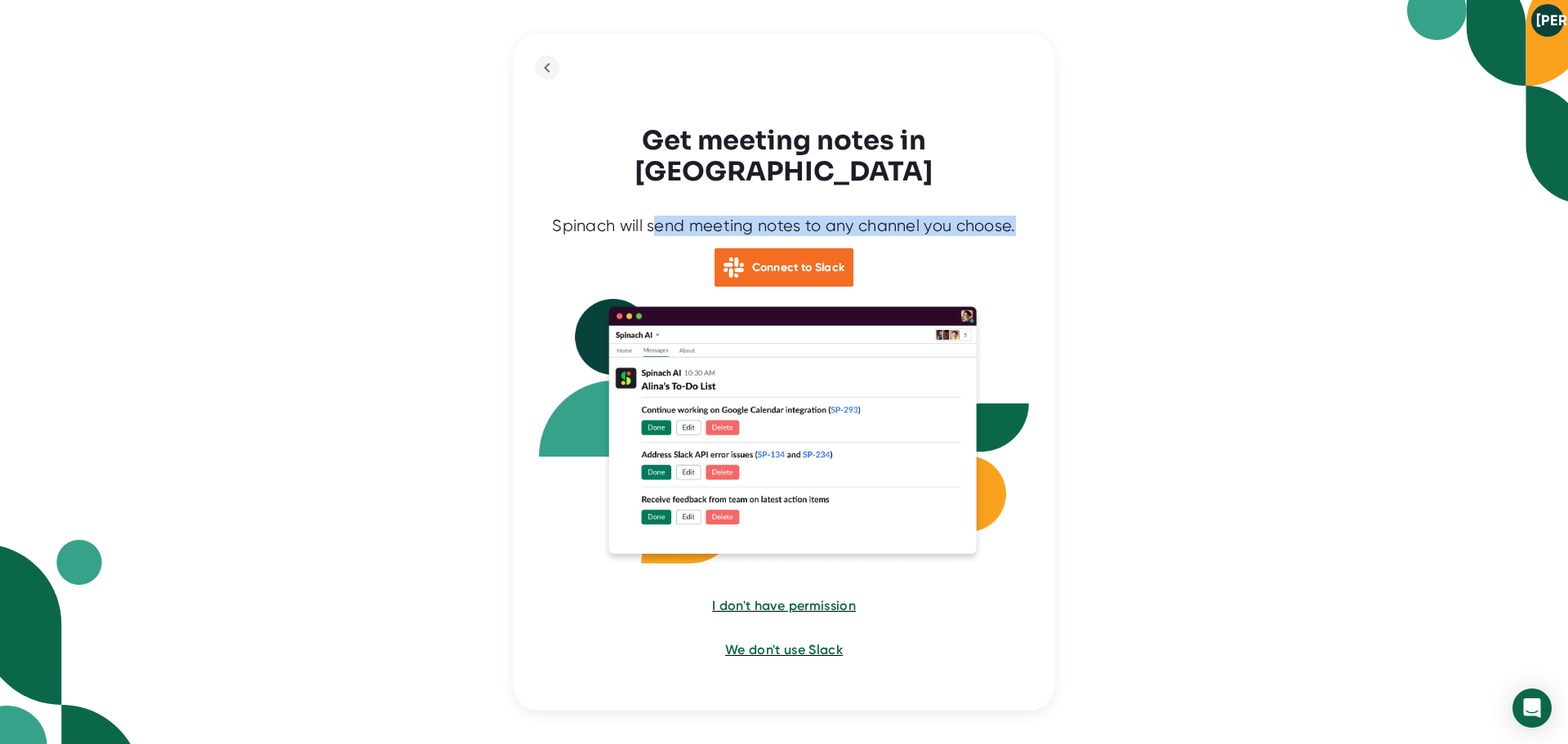
drag, startPoint x: 658, startPoint y: 212, endPoint x: 1144, endPoint y: 202, distance: 486.1
click at [1141, 202] on div "JO Get meeting notes in Slack Spinach will send meeting notes to any channel yo…" at bounding box center [784, 372] width 1568 height 744
click at [1177, 233] on div "JO Get meeting notes in Slack Spinach will send meeting notes to any channel yo…" at bounding box center [784, 372] width 1568 height 744
click at [816, 597] on span "I don't have permission" at bounding box center [784, 605] width 145 height 16
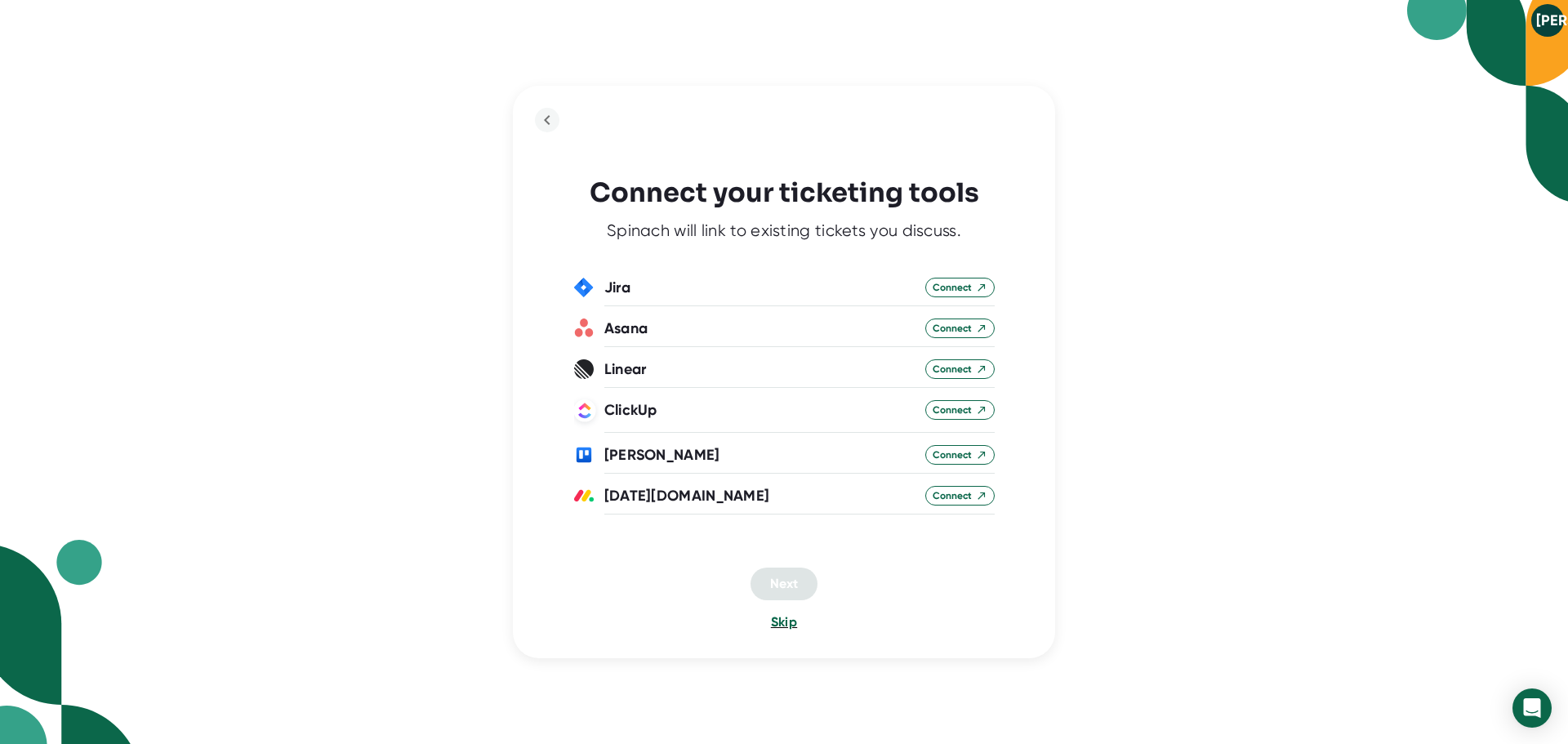
click at [787, 624] on span "Skip" at bounding box center [784, 622] width 27 height 16
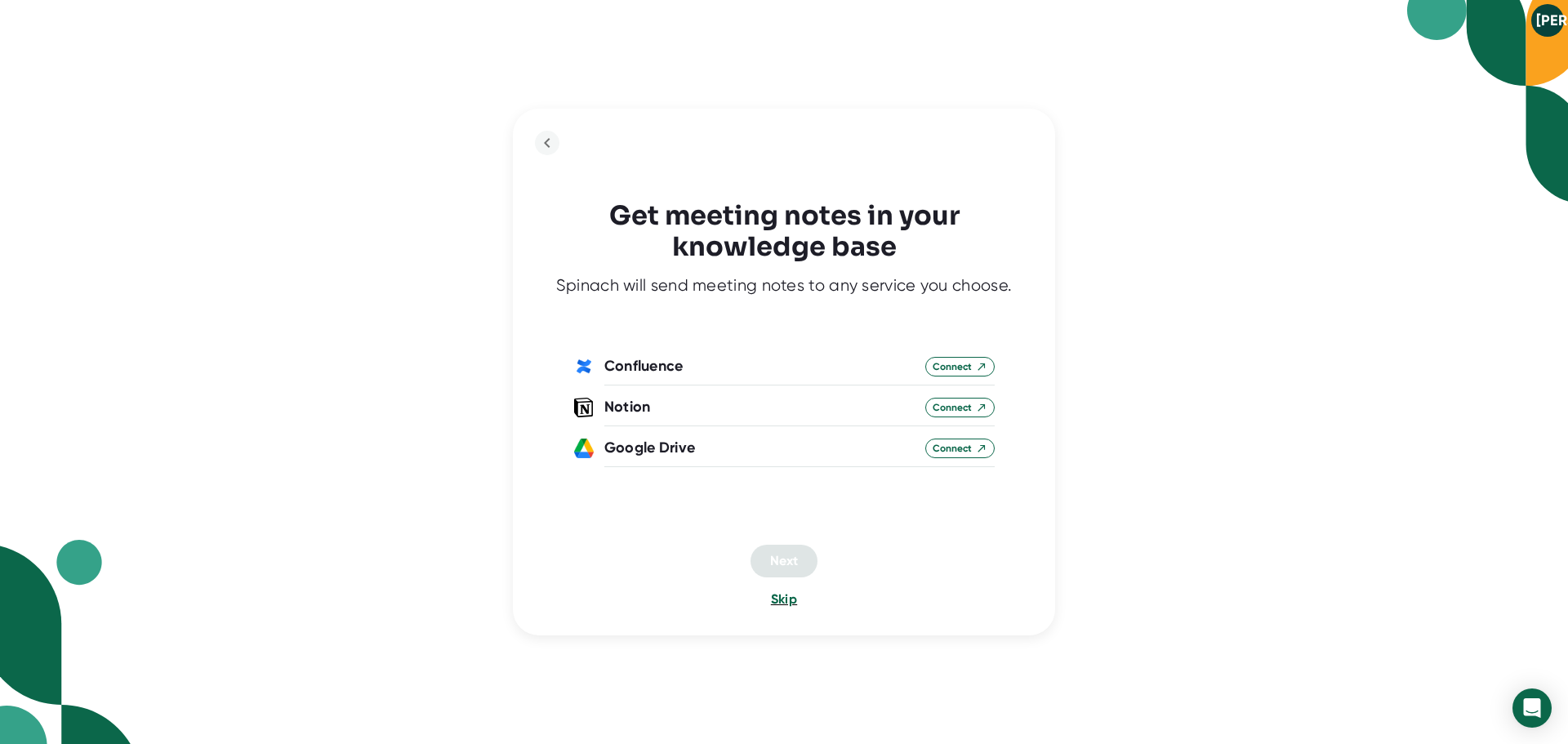
click at [788, 599] on span "Skip" at bounding box center [784, 599] width 27 height 16
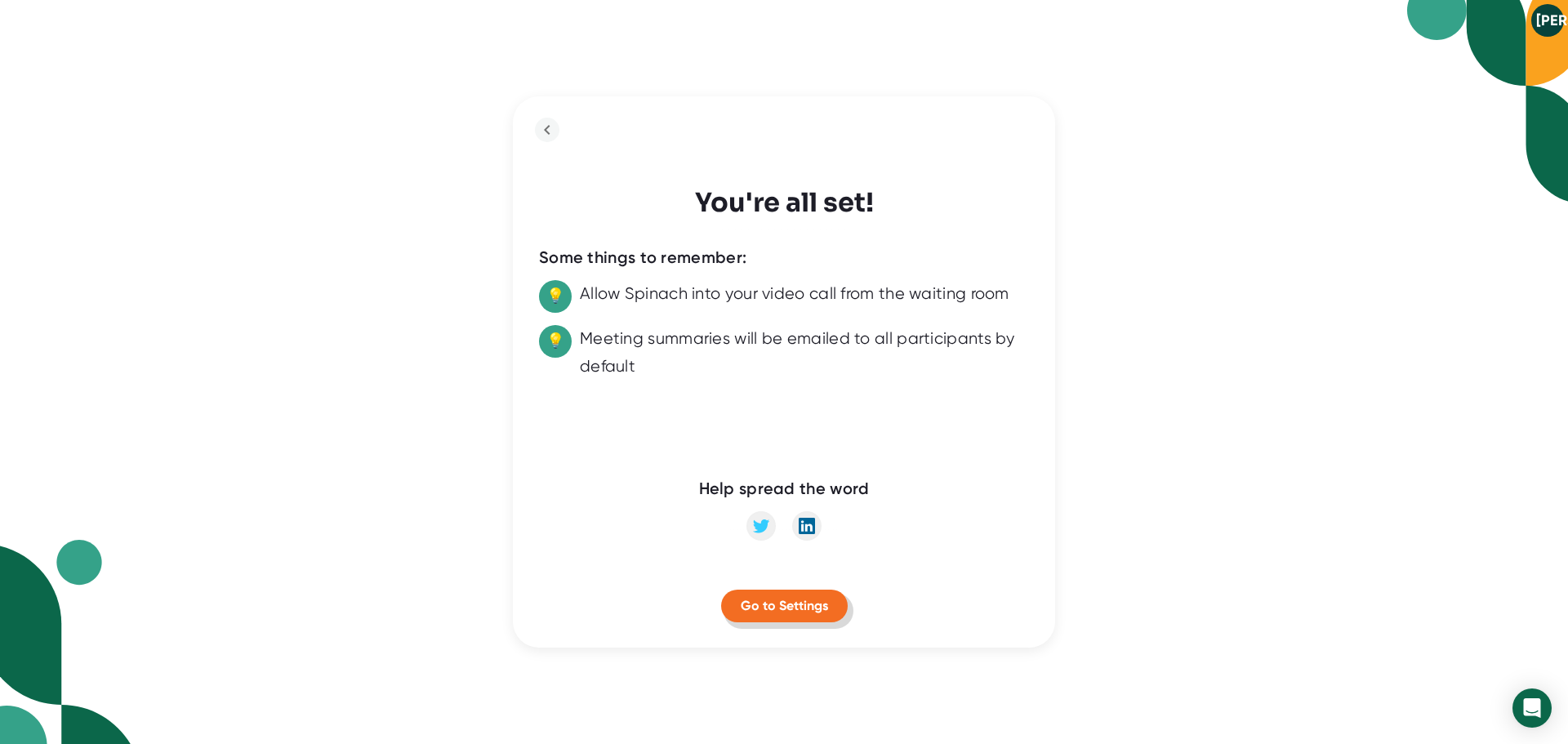
click at [816, 599] on span "Go to Settings" at bounding box center [784, 605] width 88 height 16
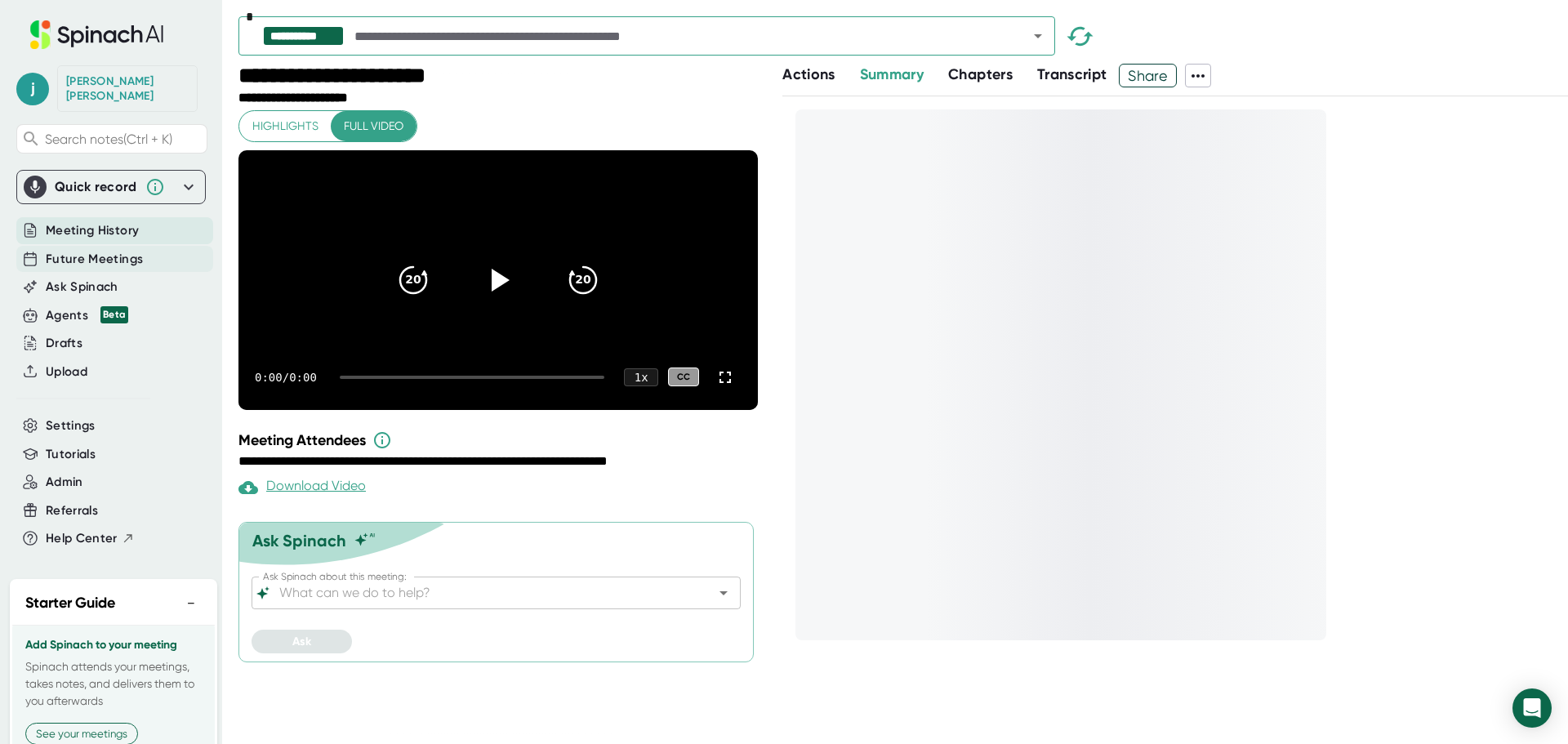
click at [138, 249] on span "Future Meetings" at bounding box center [94, 258] width 98 height 19
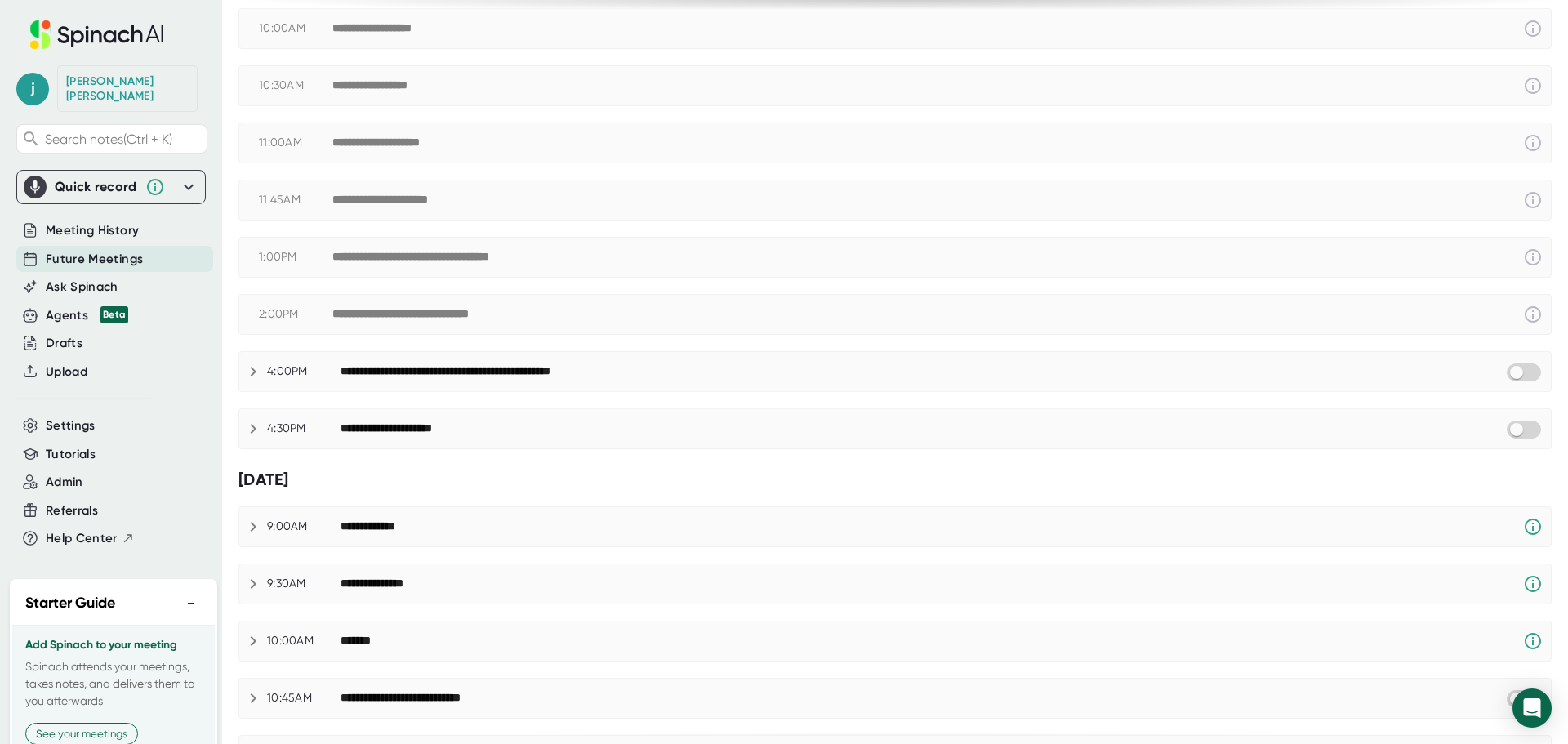
scroll to position [164, 0]
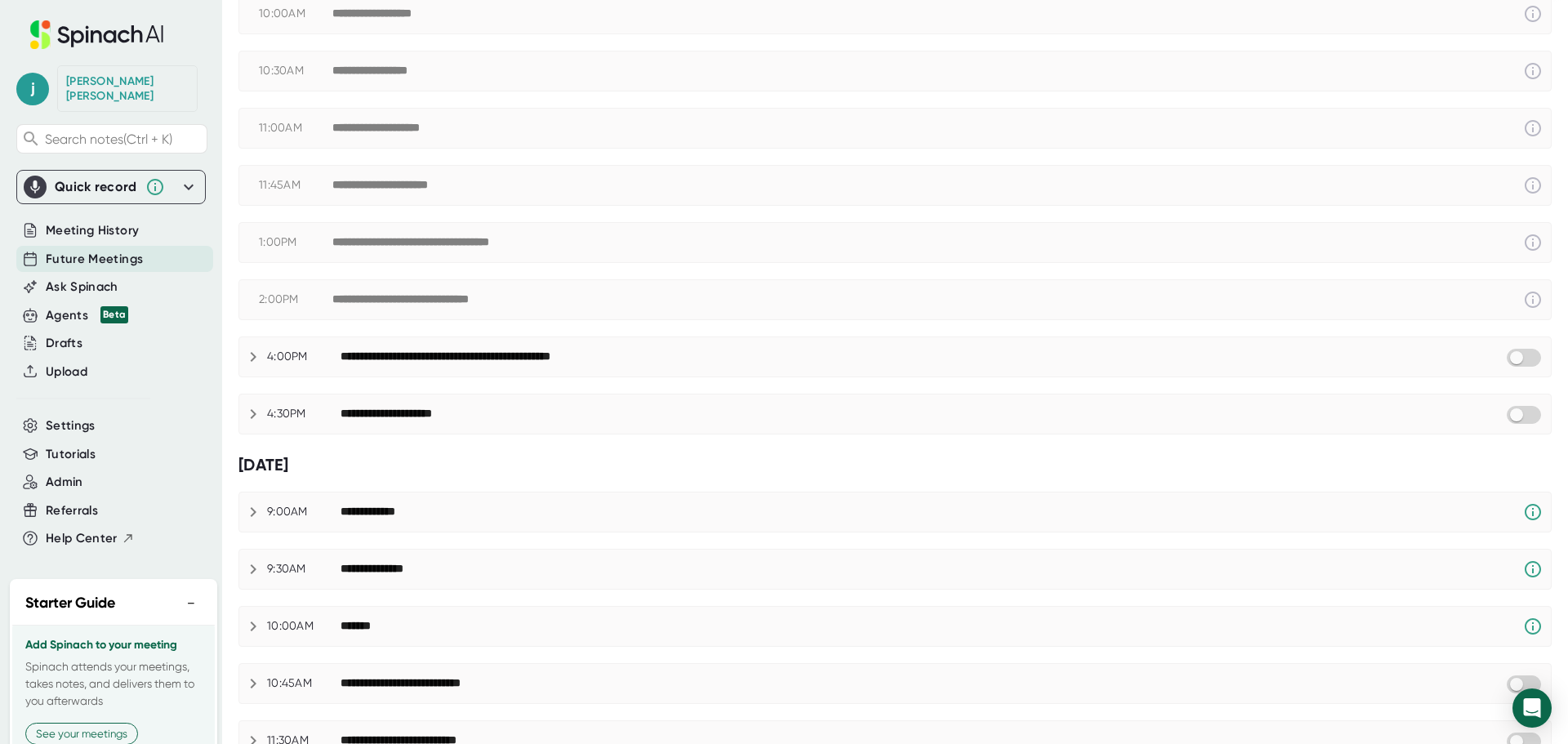
click at [247, 354] on icon at bounding box center [253, 357] width 20 height 20
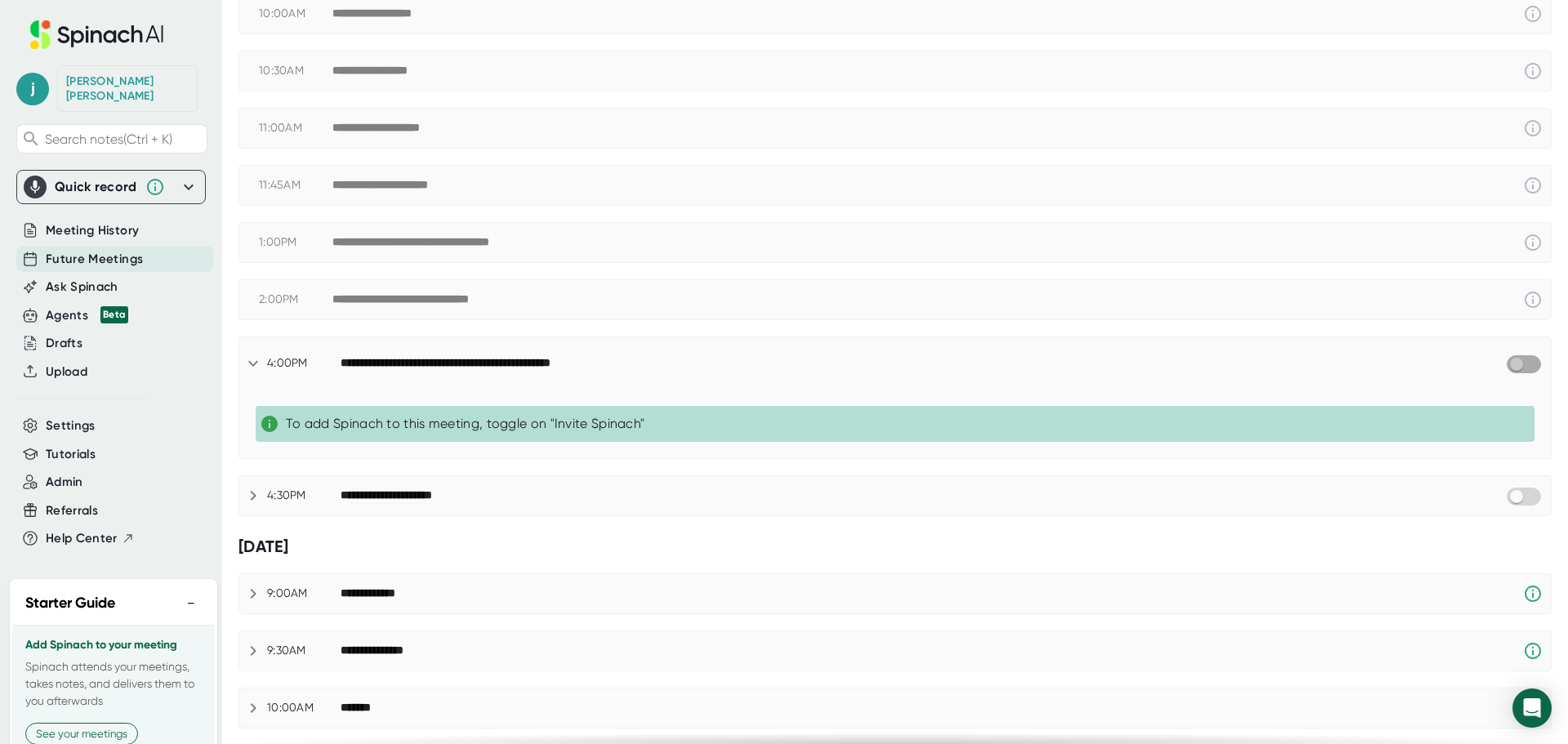
click at [1493, 362] on input "checkbox" at bounding box center [1515, 364] width 46 height 15
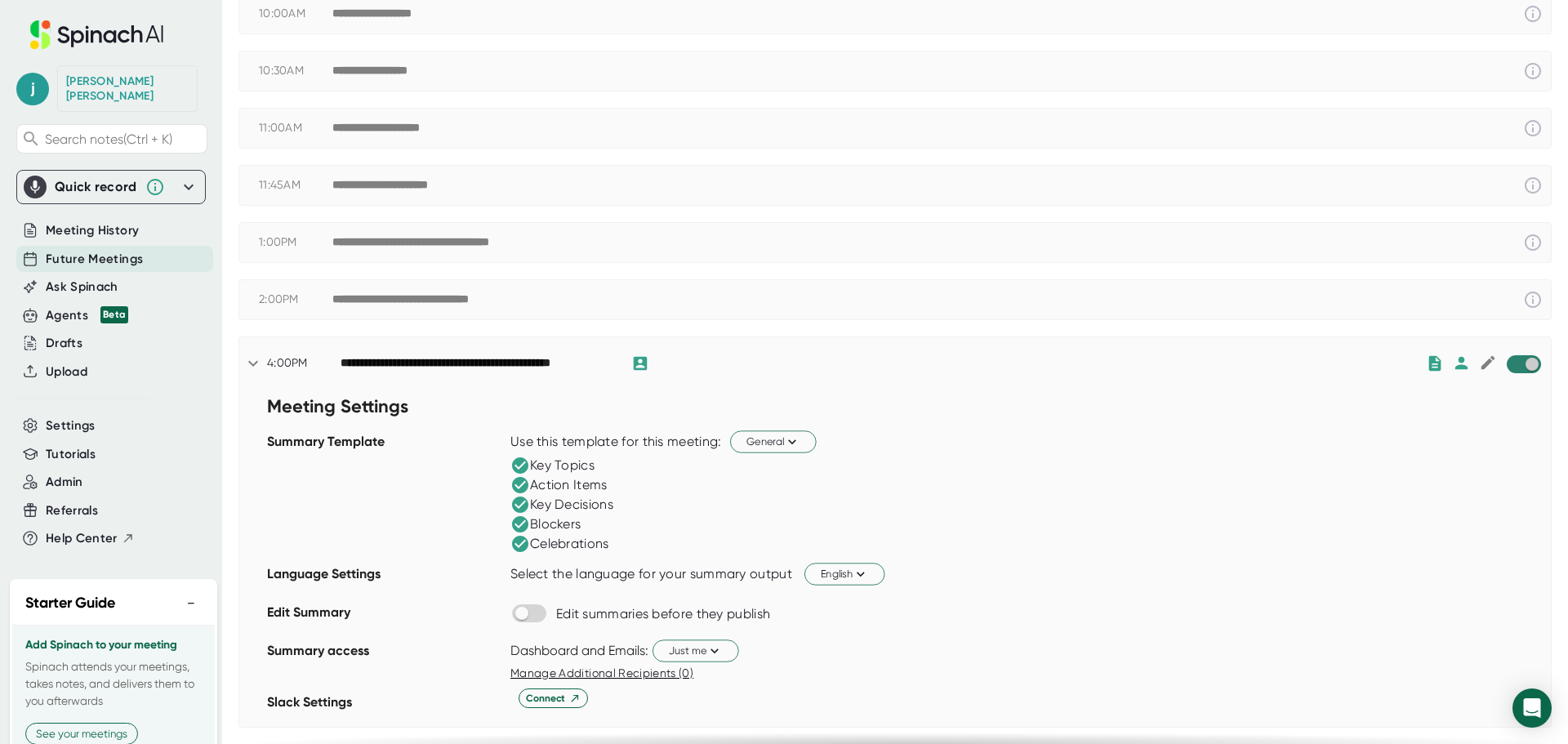
click at [1519, 367] on input "checkbox" at bounding box center [1531, 364] width 46 height 15
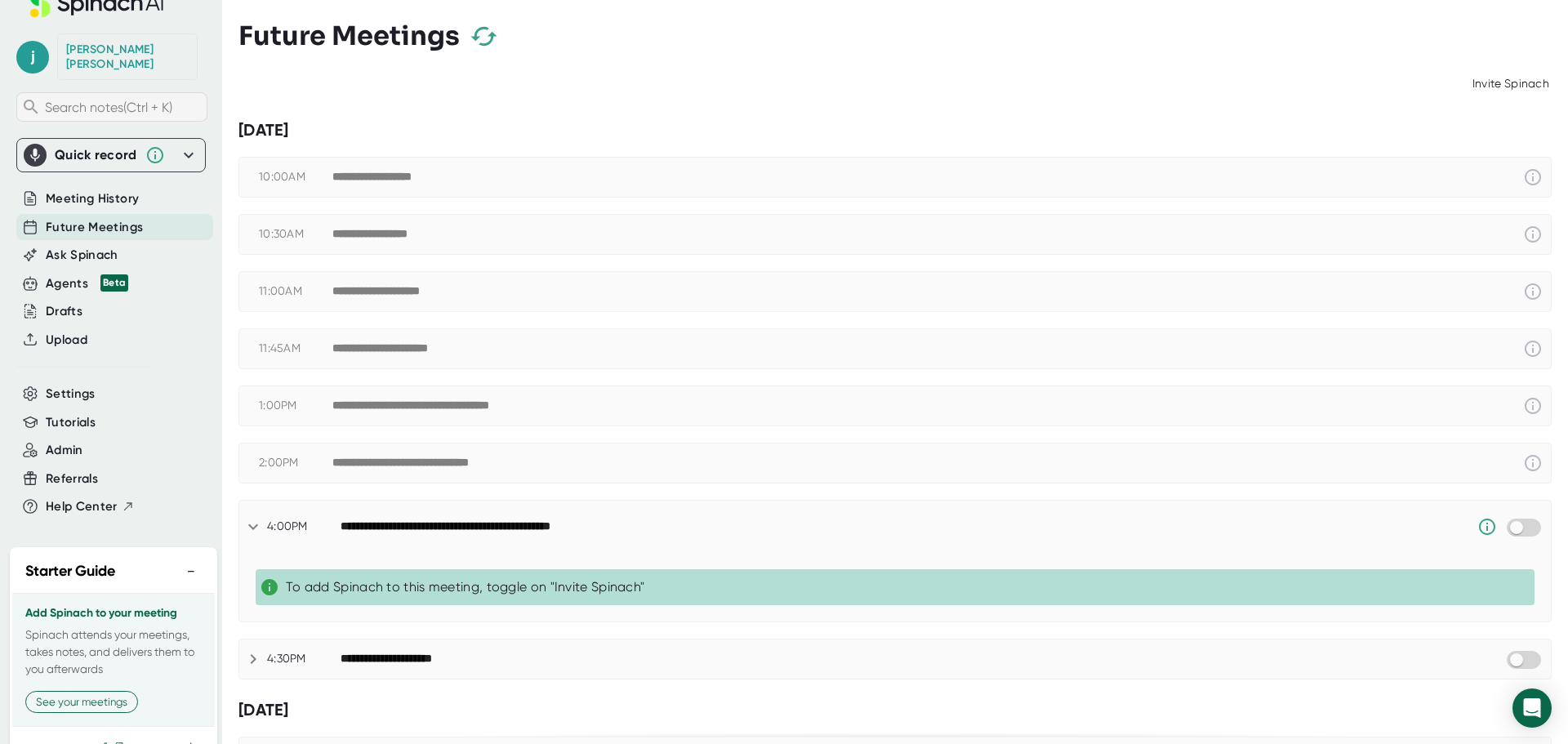
scroll to position [0, 0]
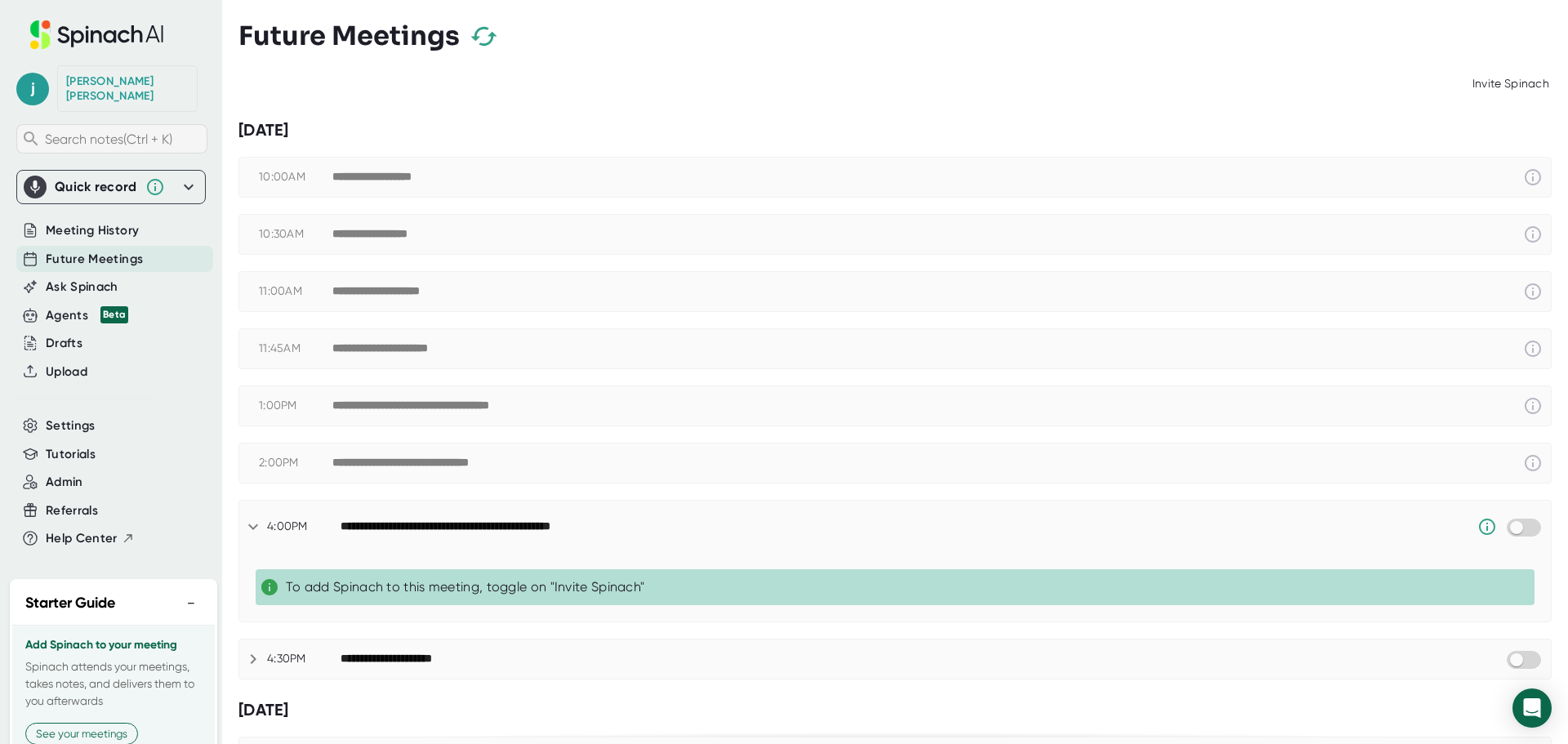
click at [111, 136] on div "Search notes (Ctrl + K)" at bounding box center [112, 139] width 191 height 30
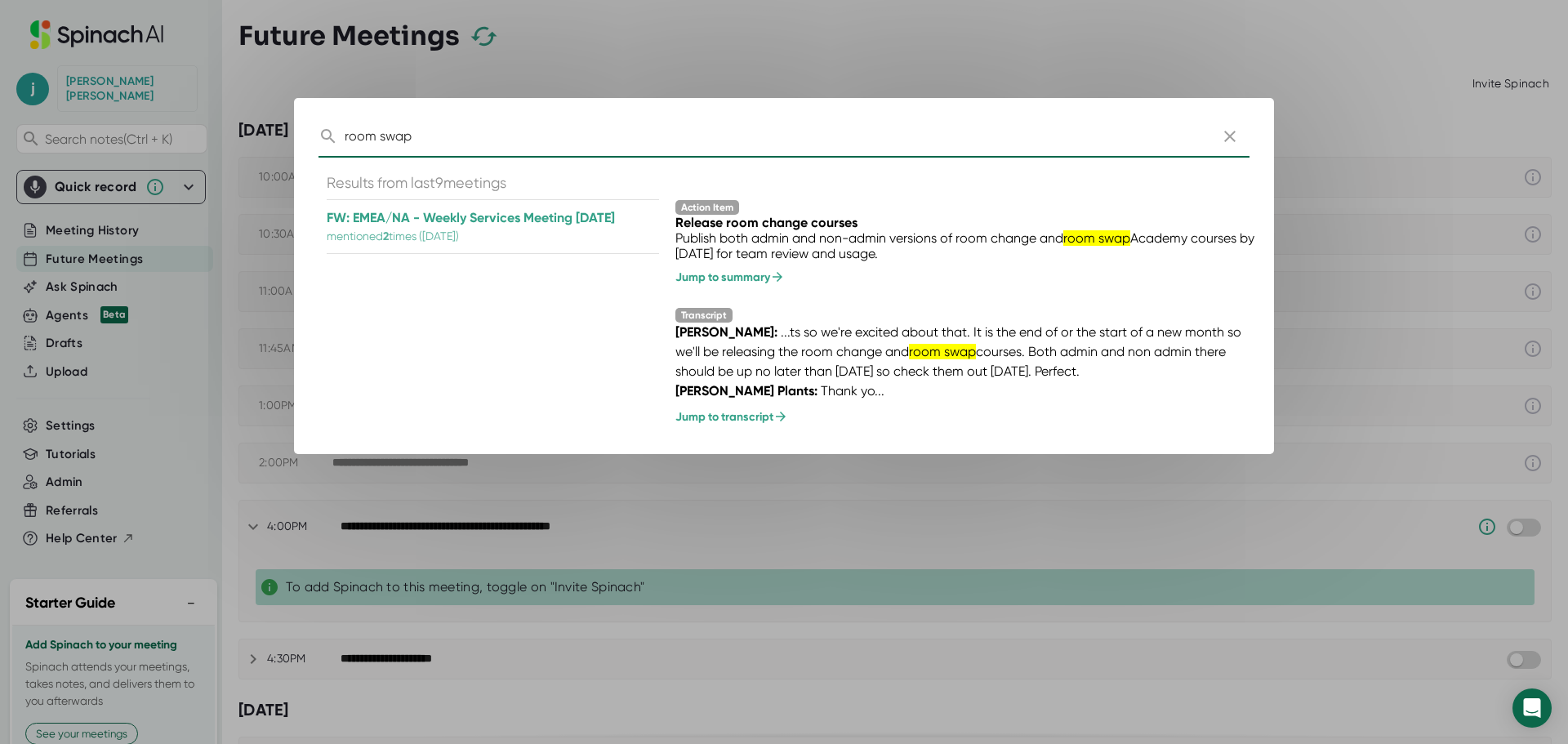
drag, startPoint x: 439, startPoint y: 136, endPoint x: 345, endPoint y: 128, distance: 94.3
click at [345, 128] on input "room swap" at bounding box center [774, 136] width 858 height 43
type input "training"
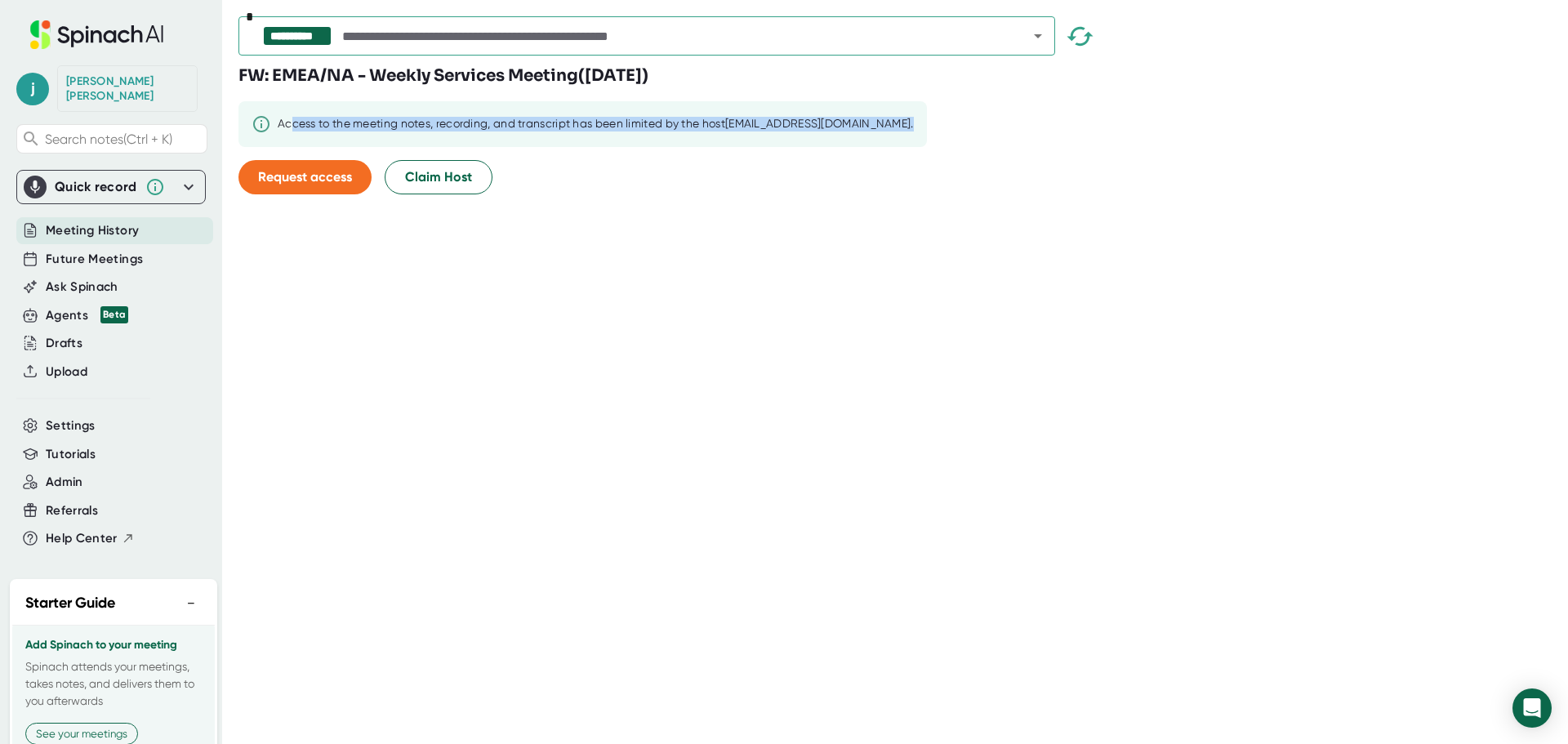
drag, startPoint x: 294, startPoint y: 116, endPoint x: 867, endPoint y: 116, distance: 573.0
click at [867, 116] on div "FW: EMEA/NA - Weekly Services Meeting ( [DATE] ) Access to the meeting notes, r…" at bounding box center [590, 136] width 705 height 144
click at [469, 137] on div "Access to the meeting notes, recording, and transcript has been limited by the …" at bounding box center [582, 124] width 688 height 45
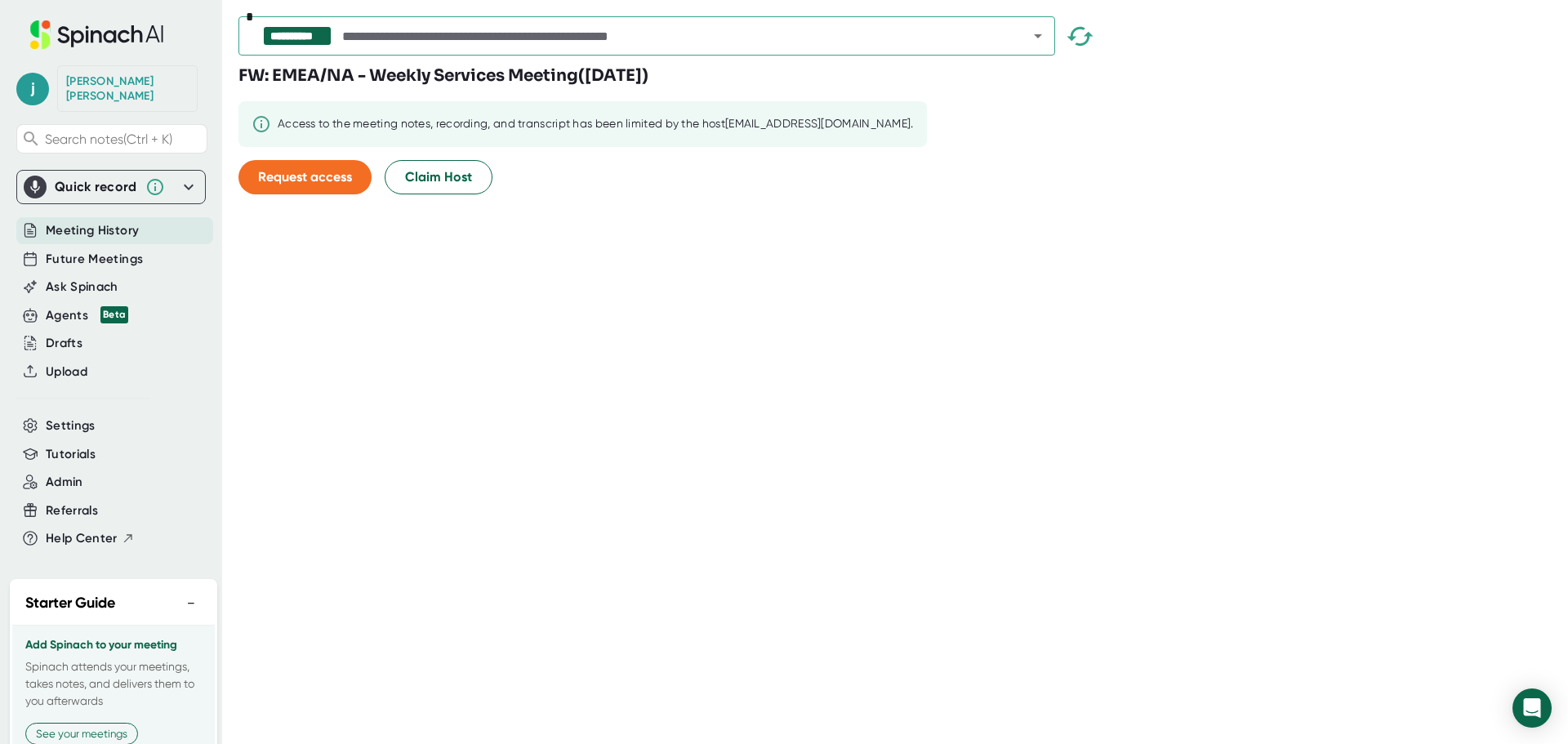
click at [648, 79] on h3 "FW: EMEA/NA - Weekly Services Meeting ( [DATE] )" at bounding box center [443, 76] width 410 height 25
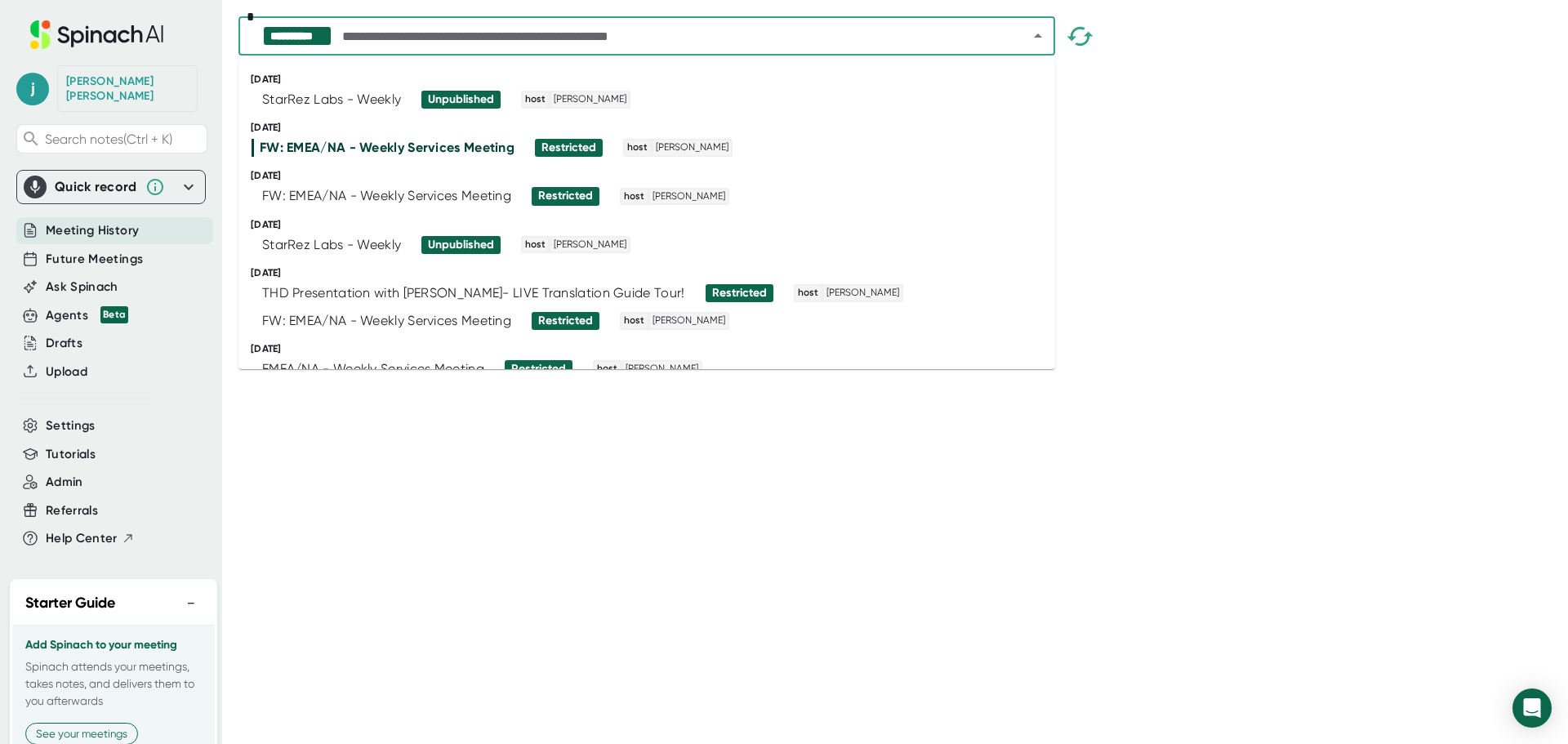
click at [470, 31] on input "text" at bounding box center [670, 35] width 663 height 23
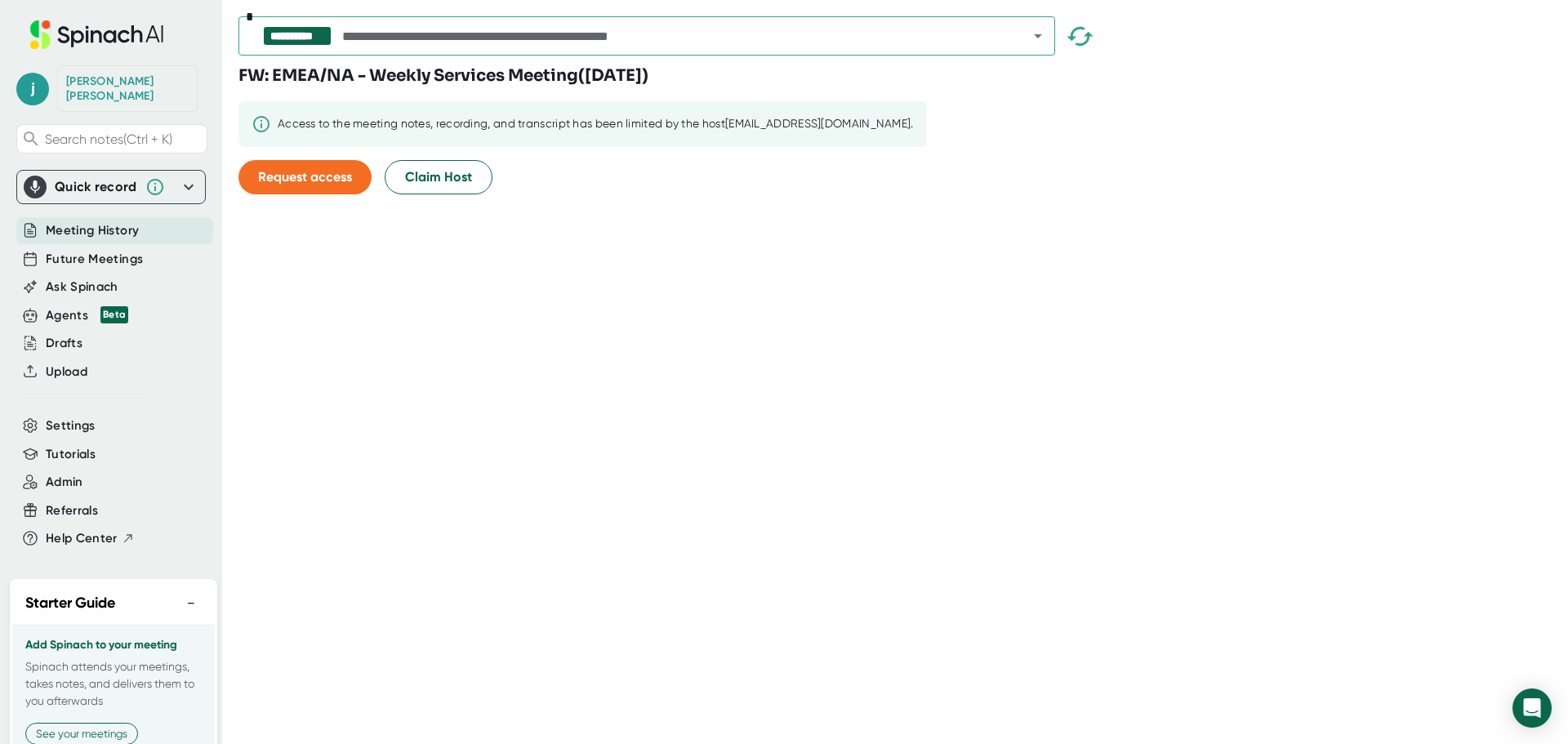
click at [1240, 217] on div "**********" at bounding box center [903, 372] width 1329 height 744
click at [166, 175] on div "Quick record" at bounding box center [110, 186] width 174 height 23
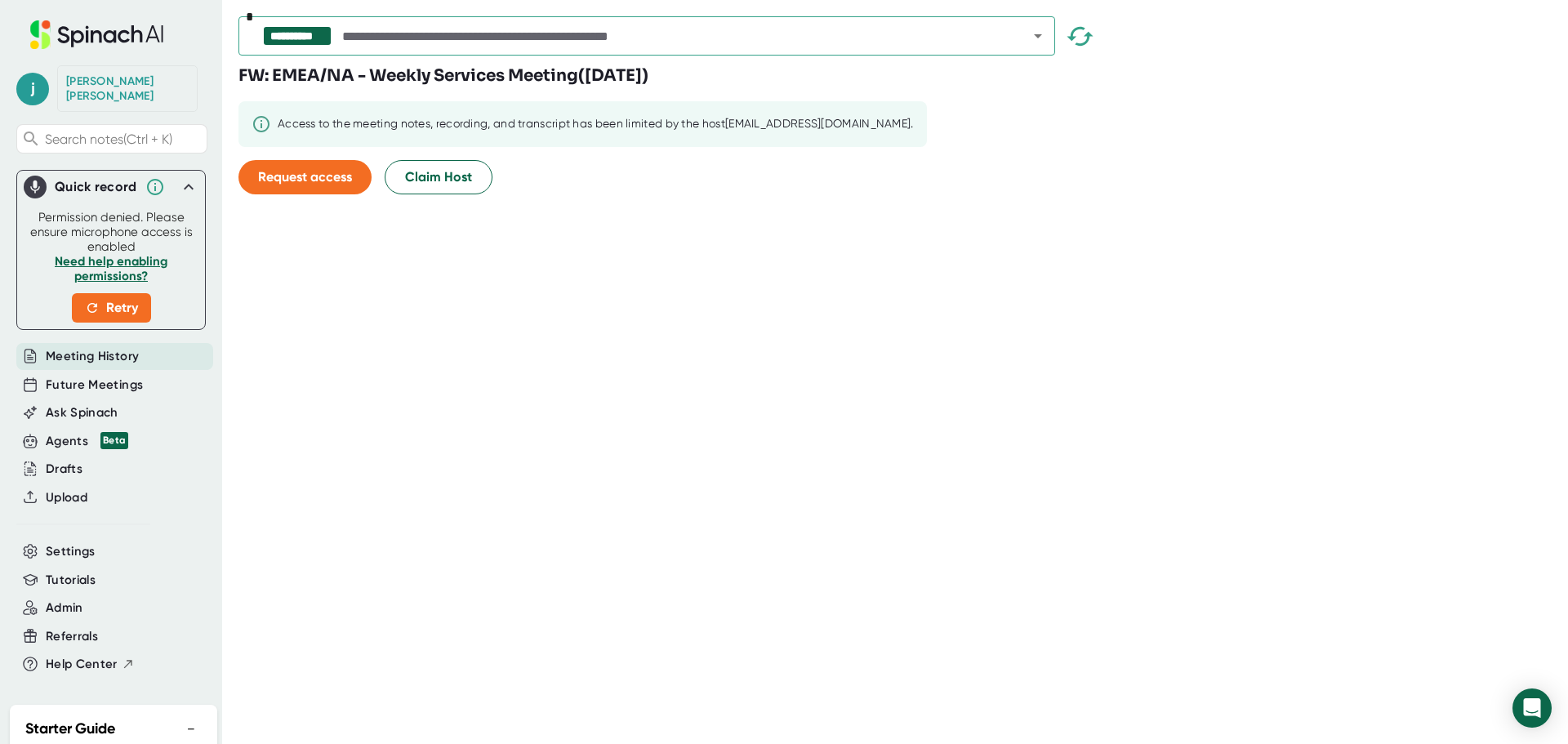
click at [476, 321] on div "**********" at bounding box center [903, 372] width 1329 height 744
click at [105, 403] on span "Ask Spinach" at bounding box center [82, 412] width 73 height 19
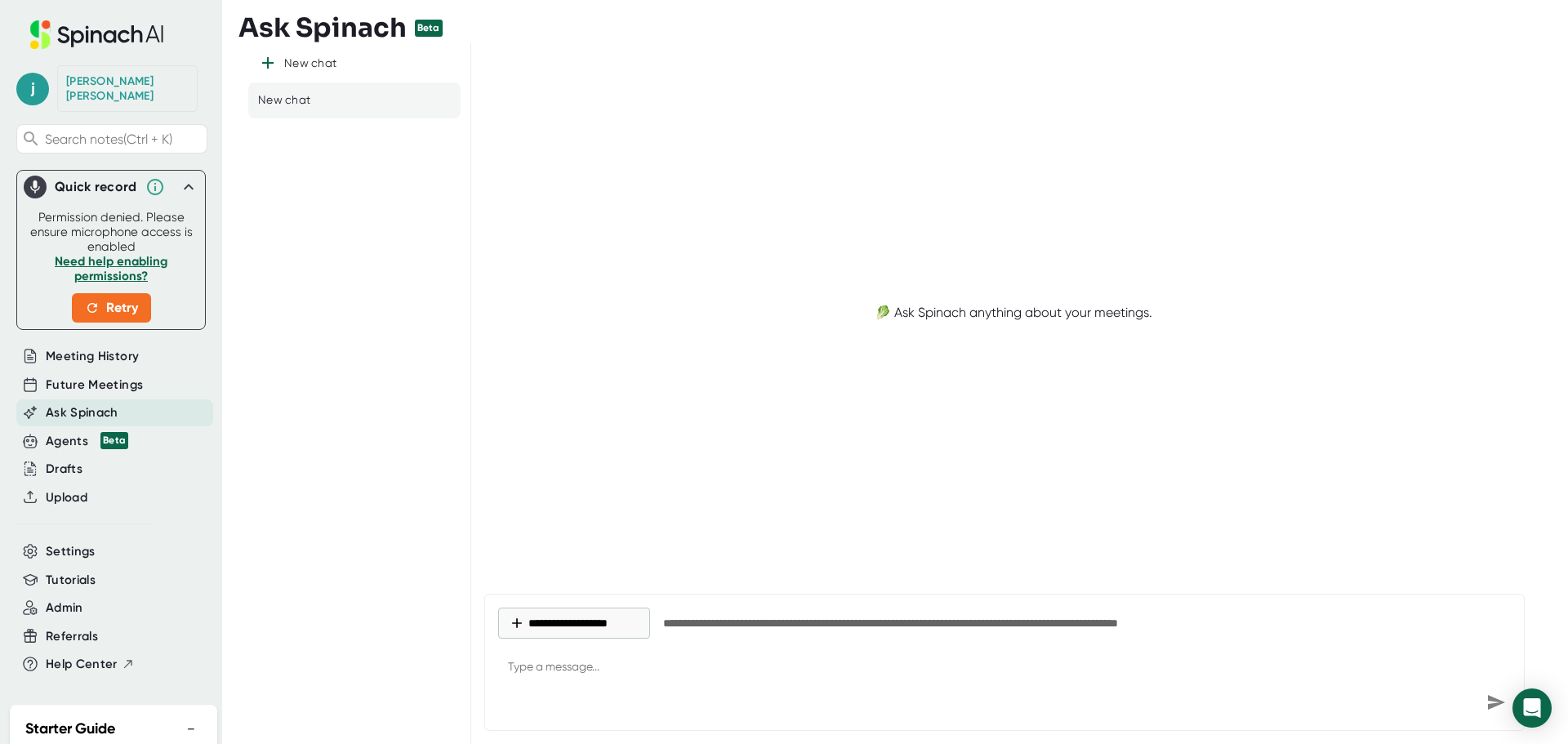
click at [812, 643] on div "**********" at bounding box center [1003, 627] width 1012 height 40
click at [808, 663] on textarea at bounding box center [1003, 668] width 1012 height 39
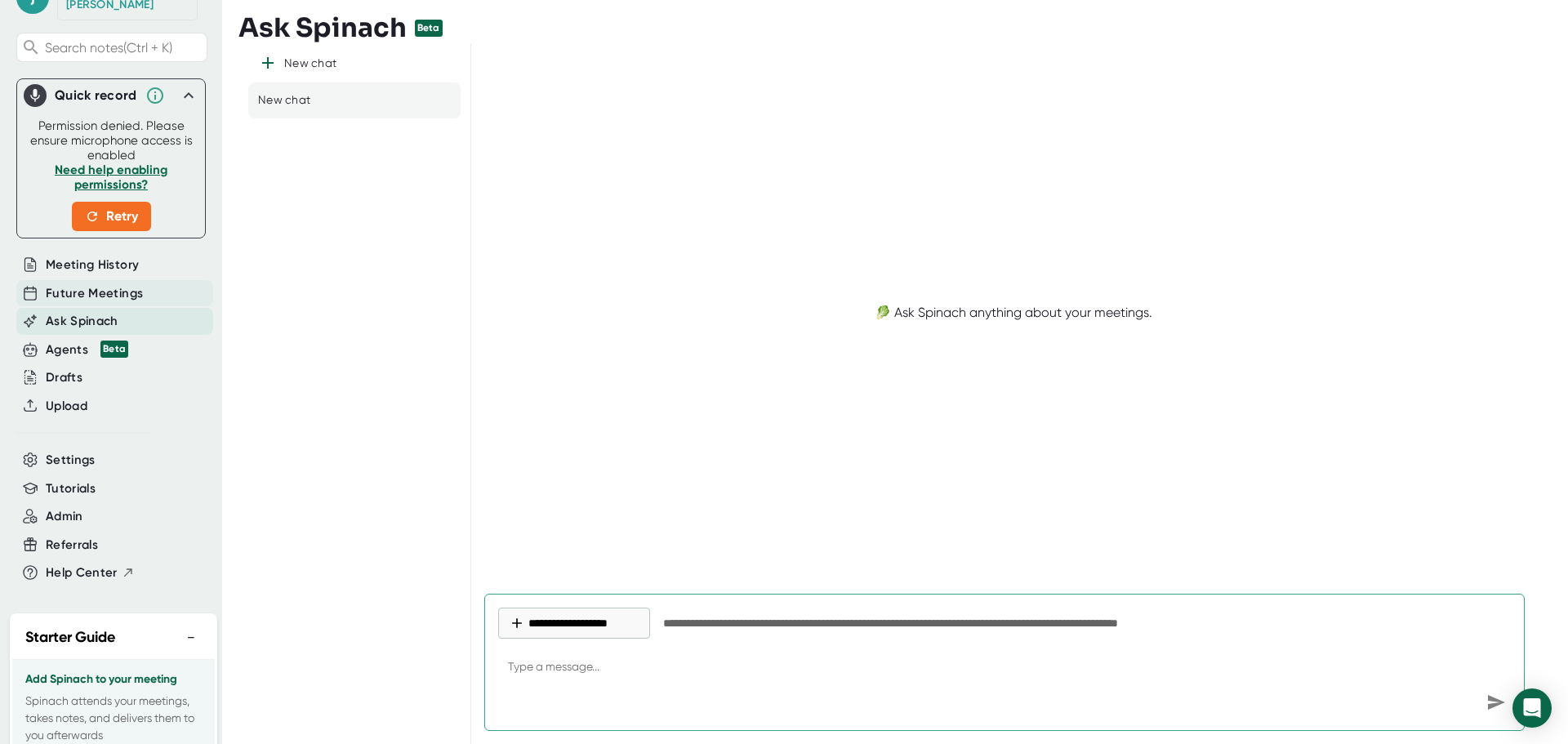
scroll to position [195, 0]
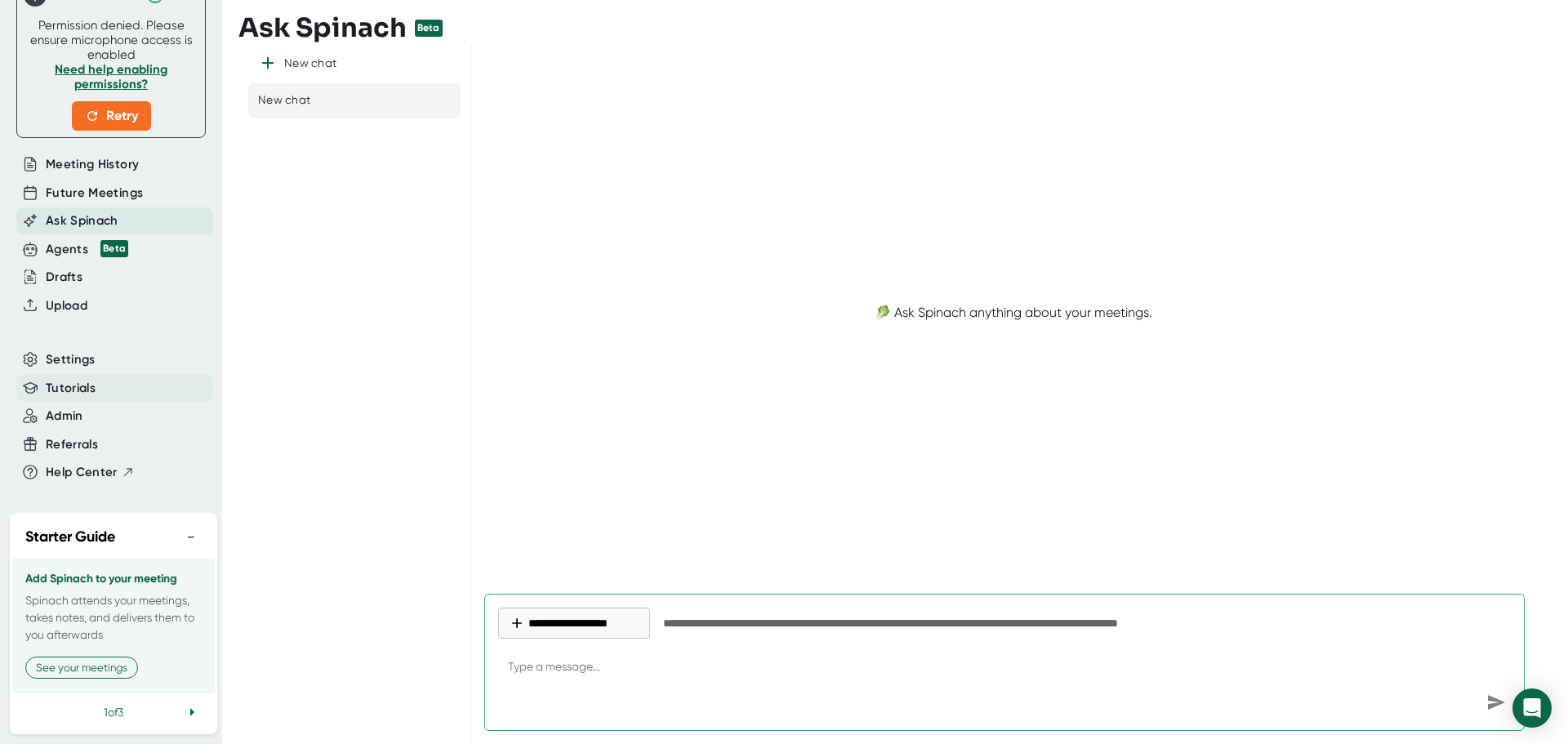
type textarea "x"
click at [67, 410] on div "Admin" at bounding box center [115, 415] width 197 height 27
